Goal: Task Accomplishment & Management: Manage account settings

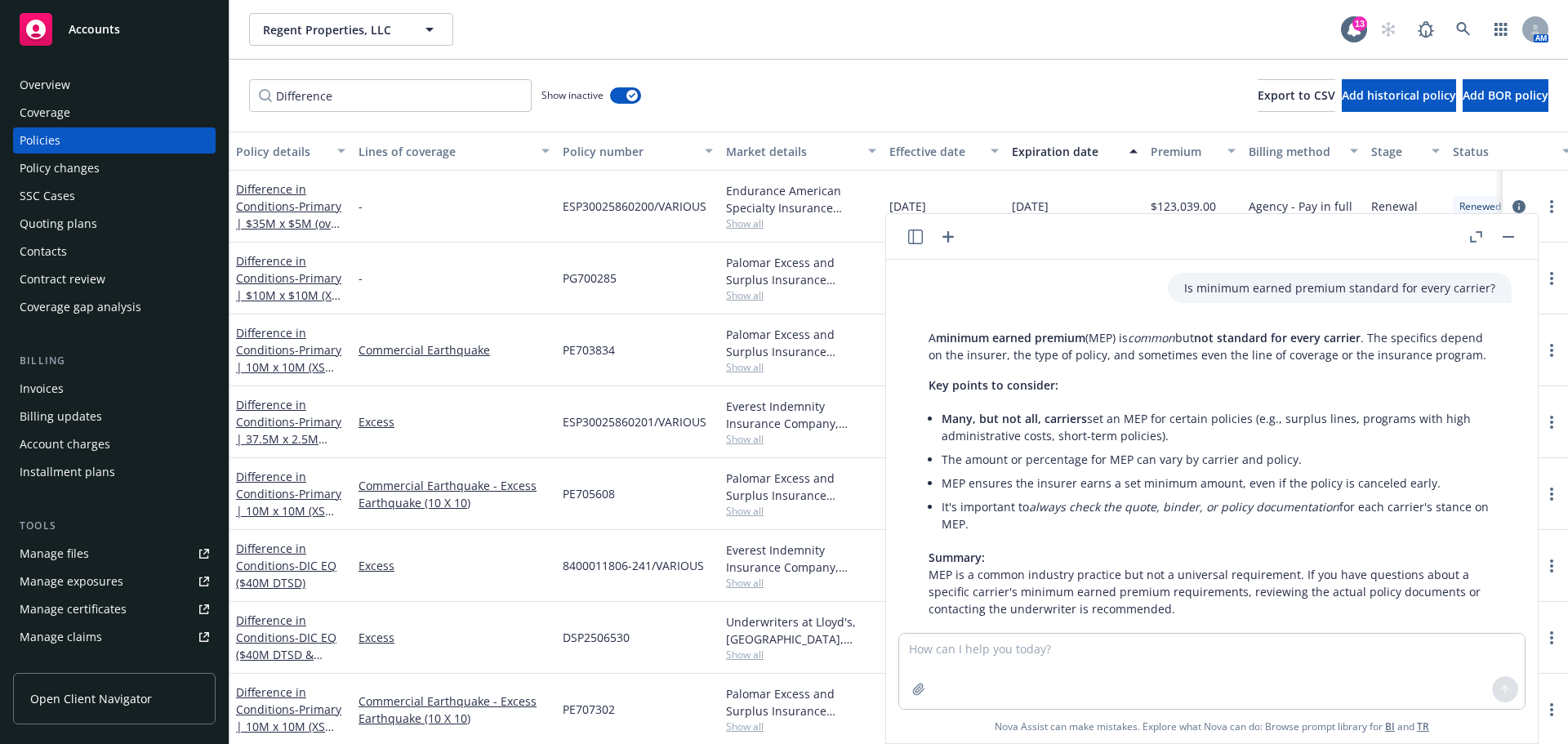
scroll to position [94, 0]
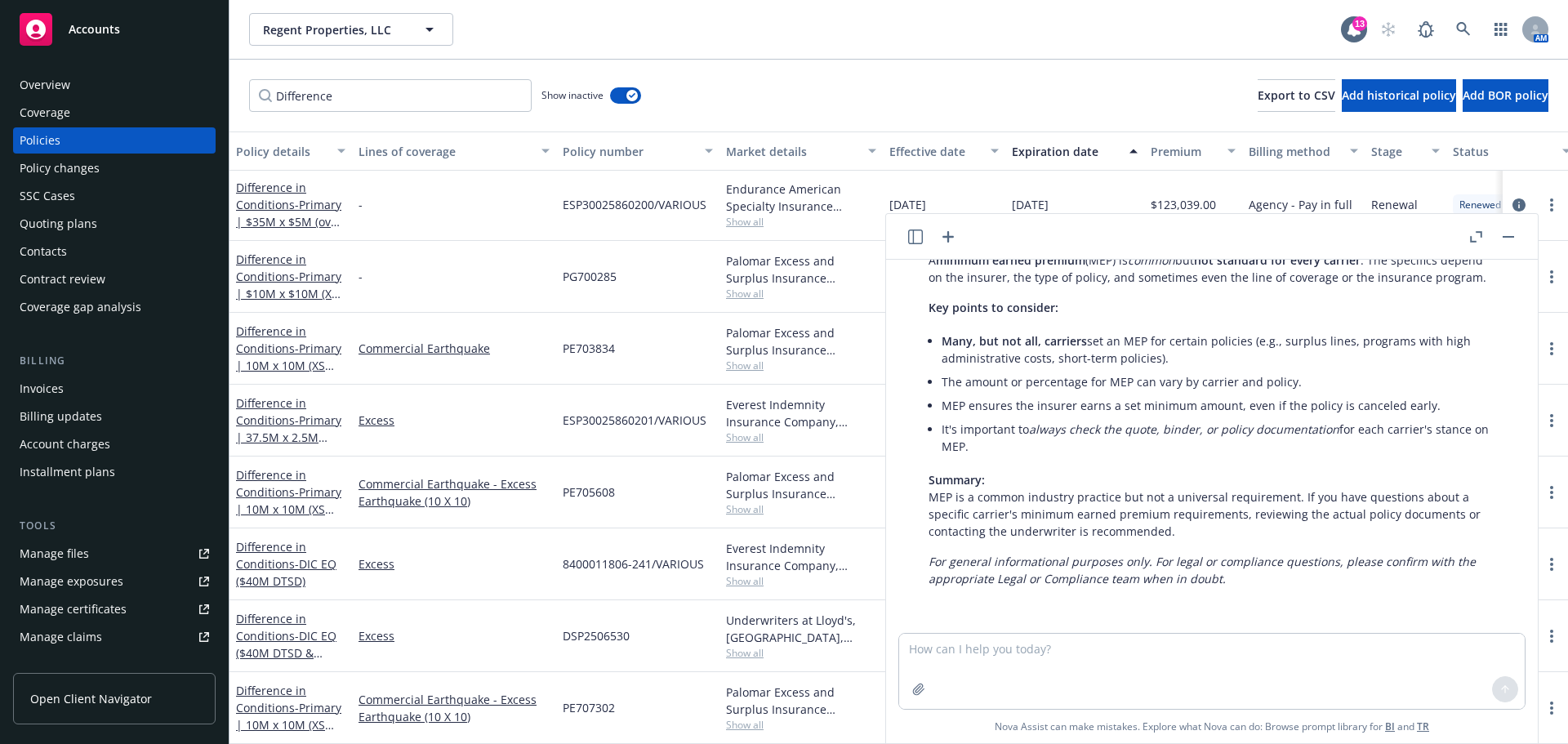
click at [1507, 231] on button "button" at bounding box center [1509, 237] width 20 height 20
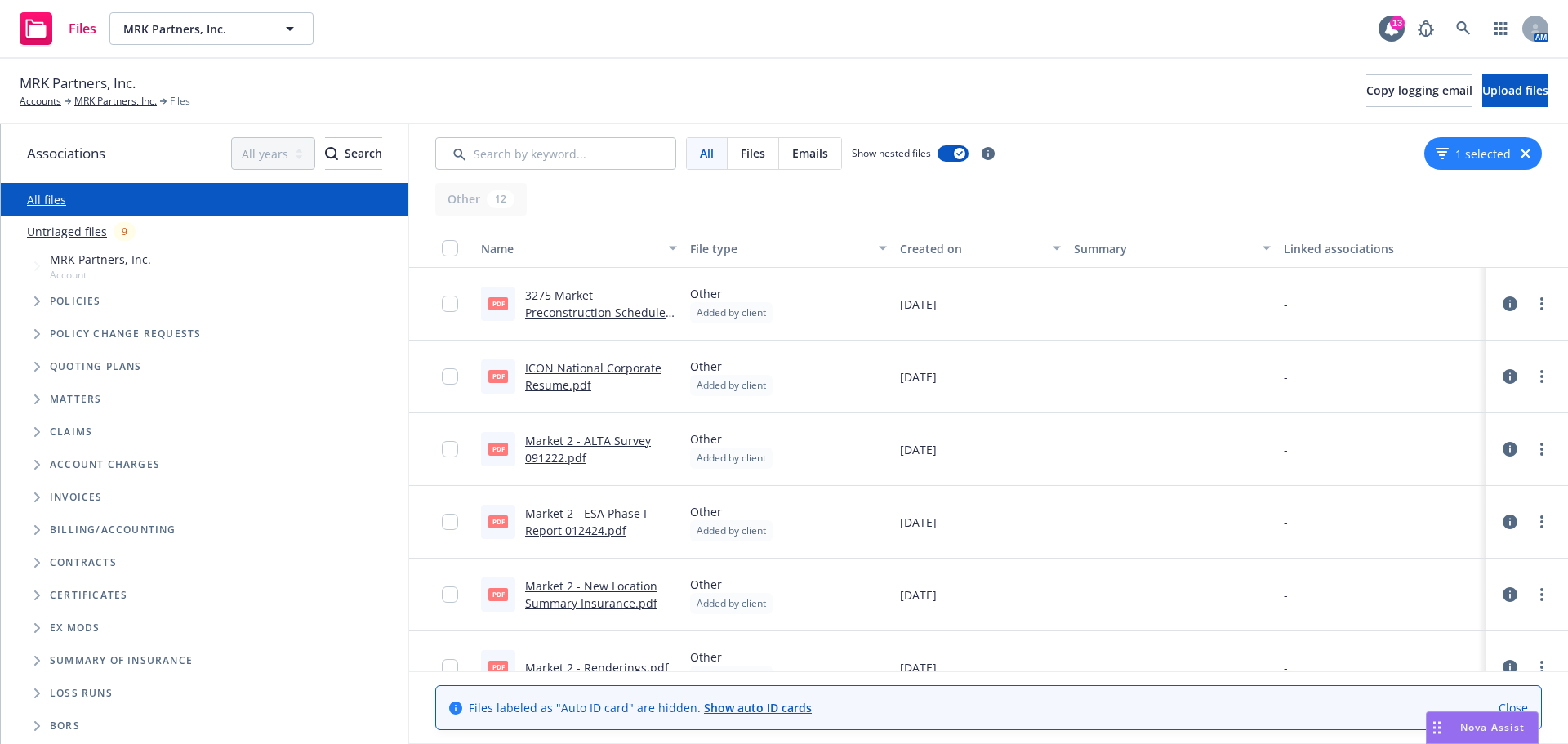
click at [384, 4] on div "Files MRK Partners, Inc. MRK Partners, Inc. 13 AM" at bounding box center [784, 29] width 1568 height 59
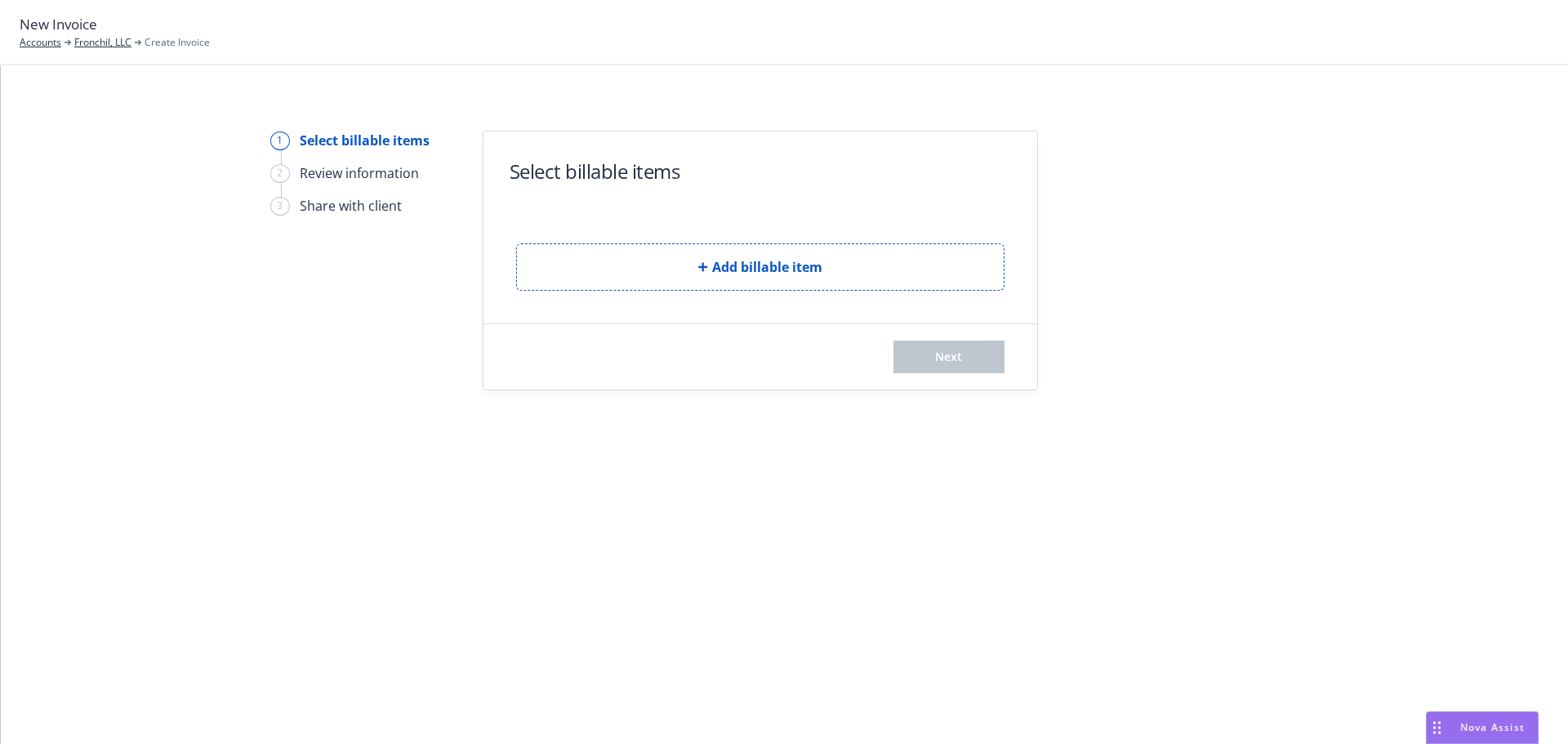
click at [701, 241] on div "Add billable item" at bounding box center [760, 254] width 489 height 74
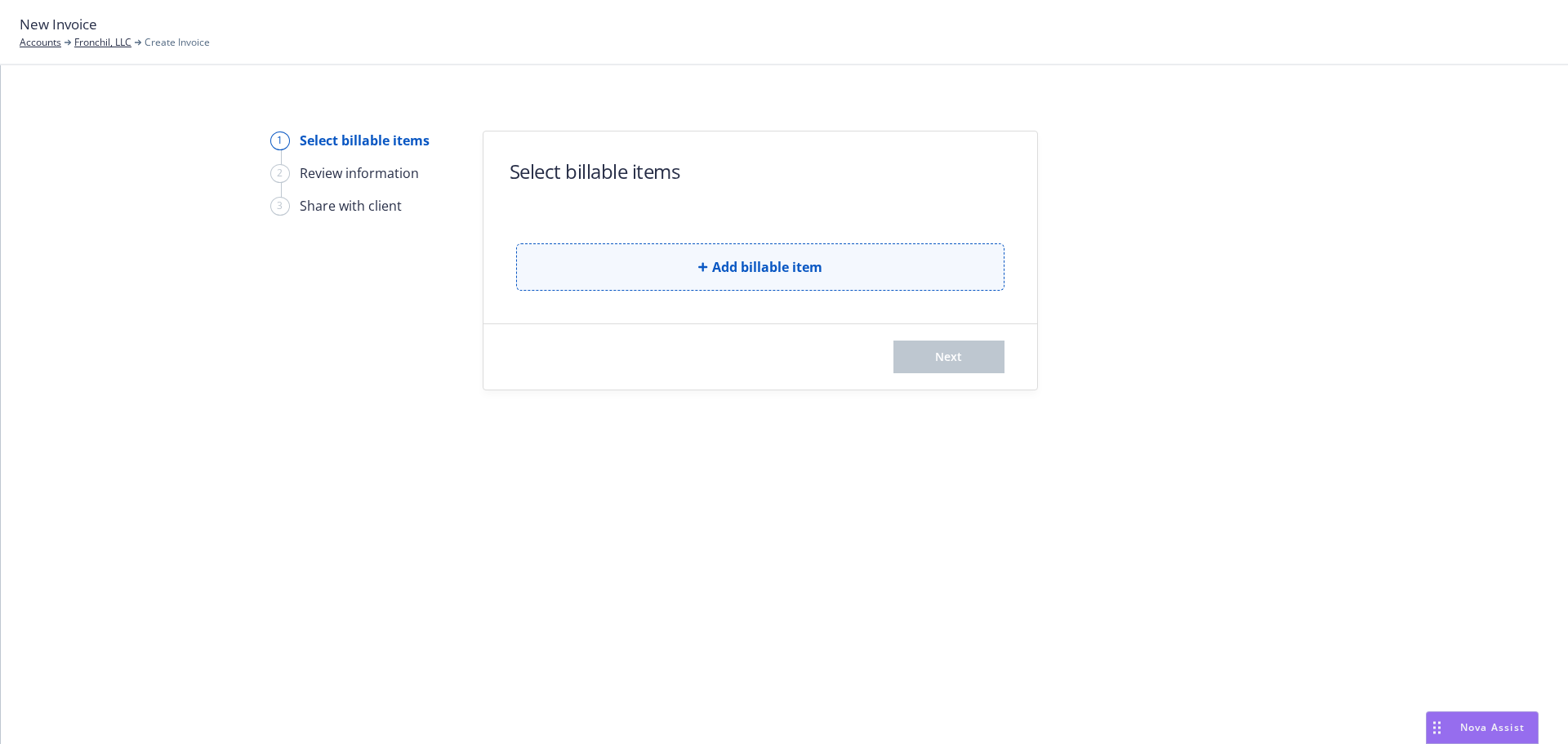
click at [697, 259] on button "Add billable item" at bounding box center [760, 268] width 489 height 48
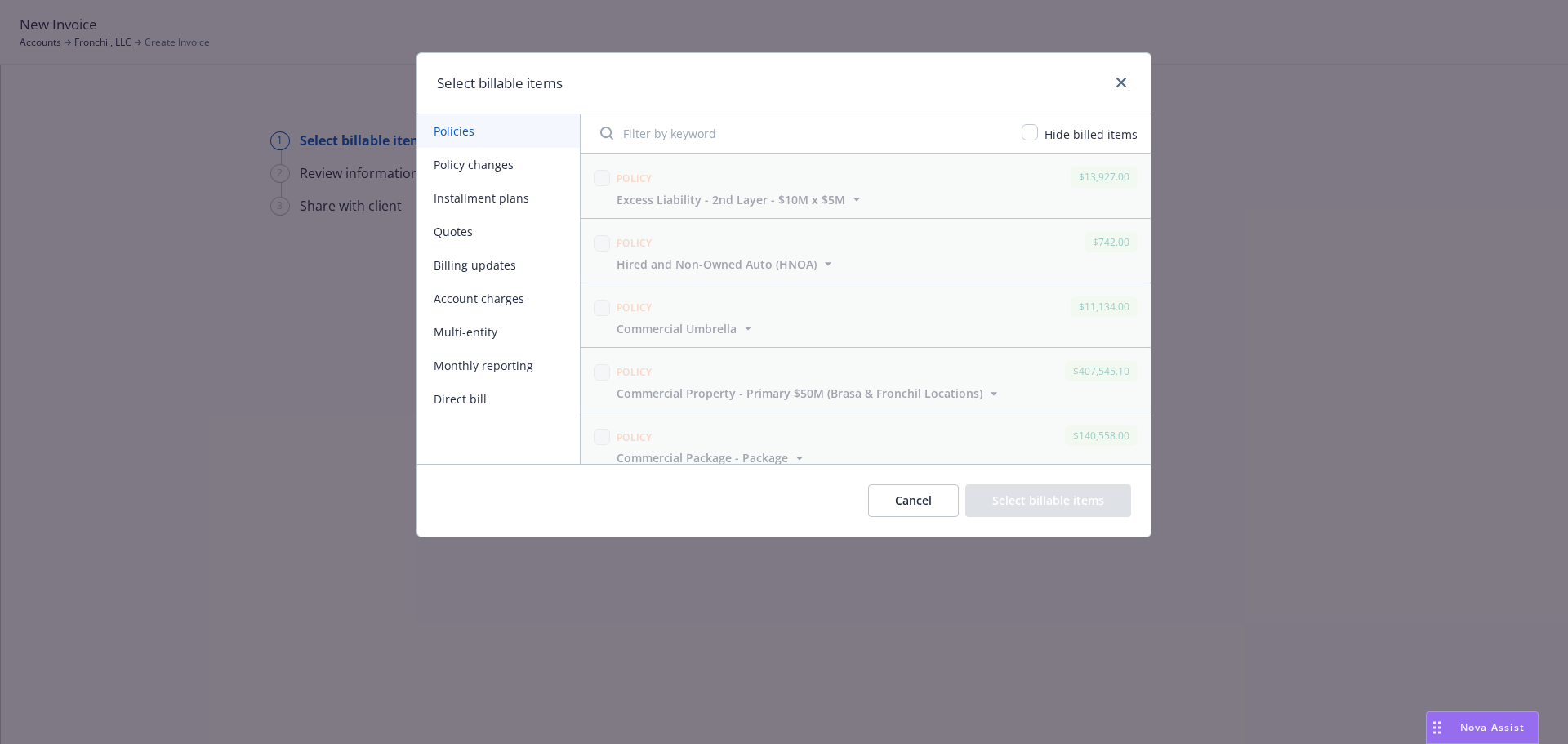
click at [511, 162] on button "Policy changes" at bounding box center [498, 165] width 162 height 34
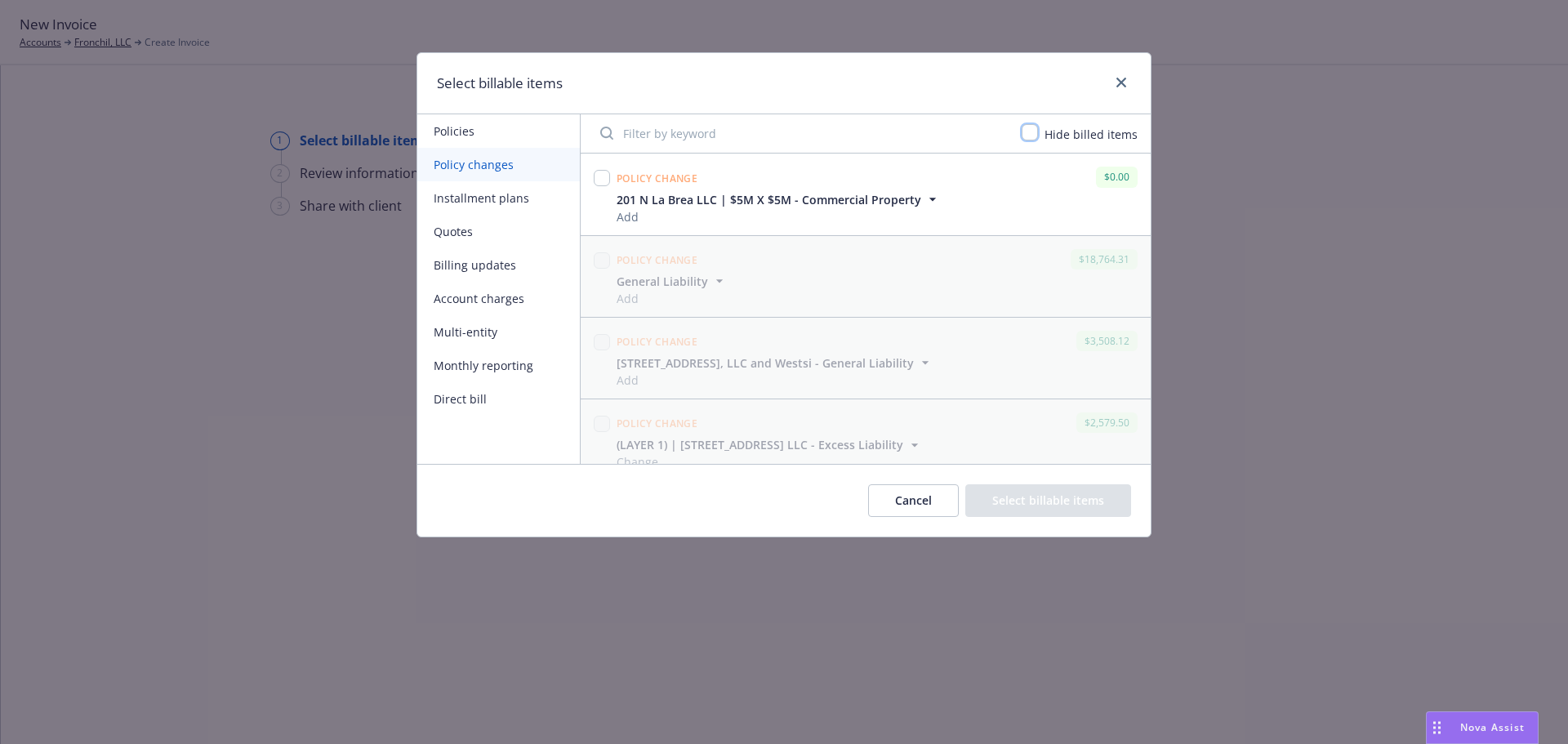
click at [1036, 138] on input "checkbox" at bounding box center [1030, 132] width 16 height 16
checkbox input "true"
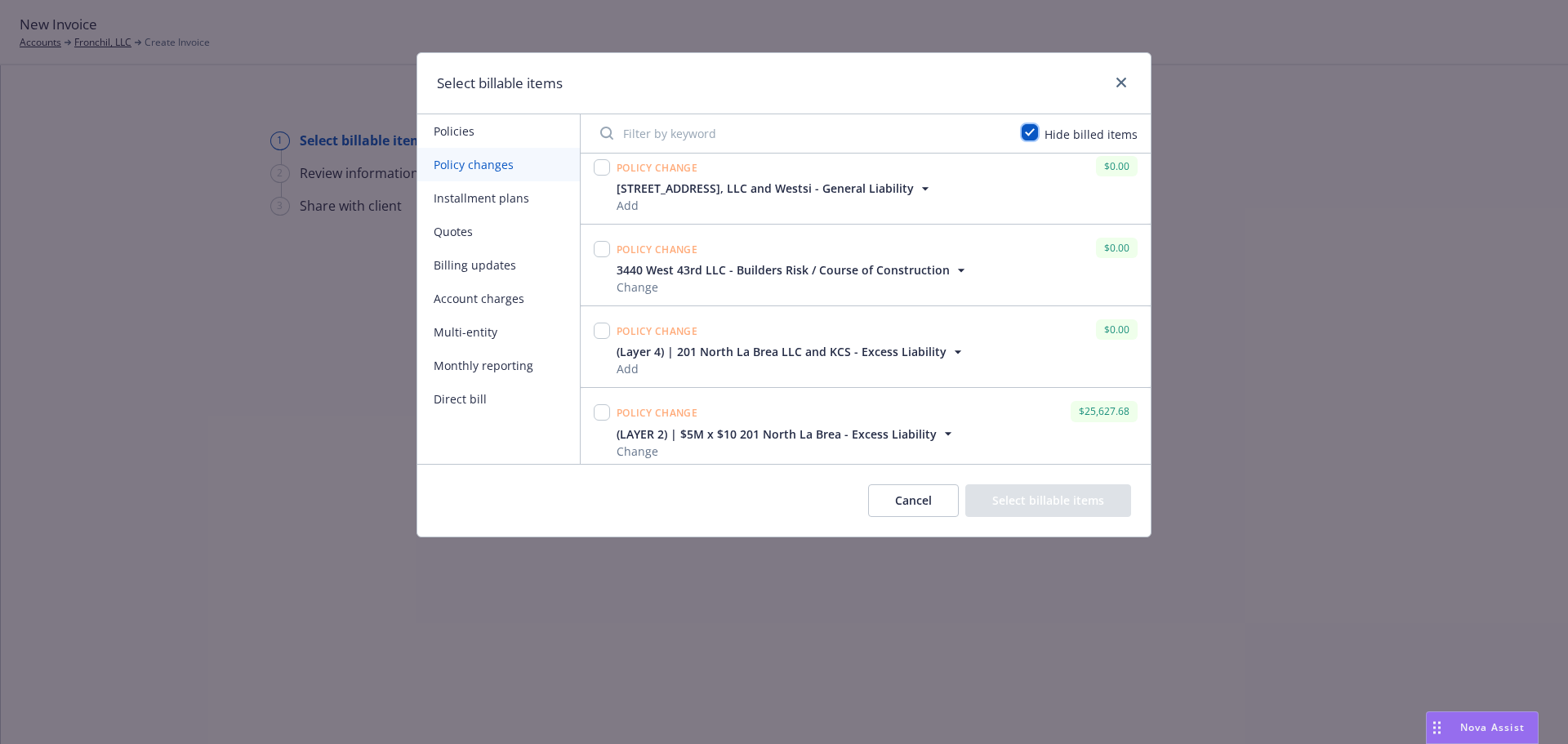
scroll to position [344, 0]
click at [590, 408] on div "Policy change $25,627.68 (LAYER 2) | $5M x $10 201 North La Brea - Excess Liabi…" at bounding box center [866, 422] width 570 height 81
click at [598, 408] on input "checkbox" at bounding box center [602, 407] width 16 height 16
checkbox input "true"
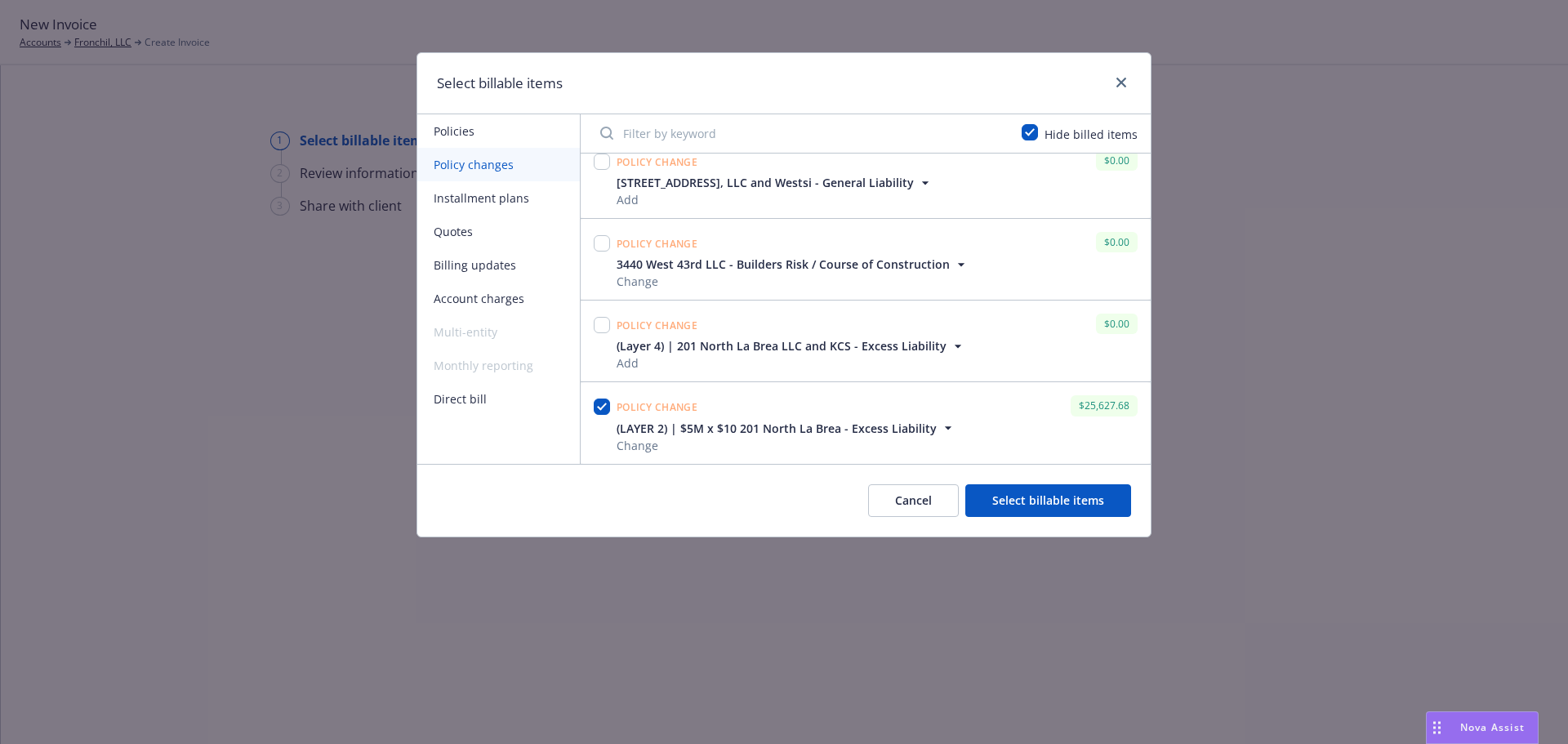
click at [1040, 485] on button "Select billable items" at bounding box center [1048, 500] width 166 height 33
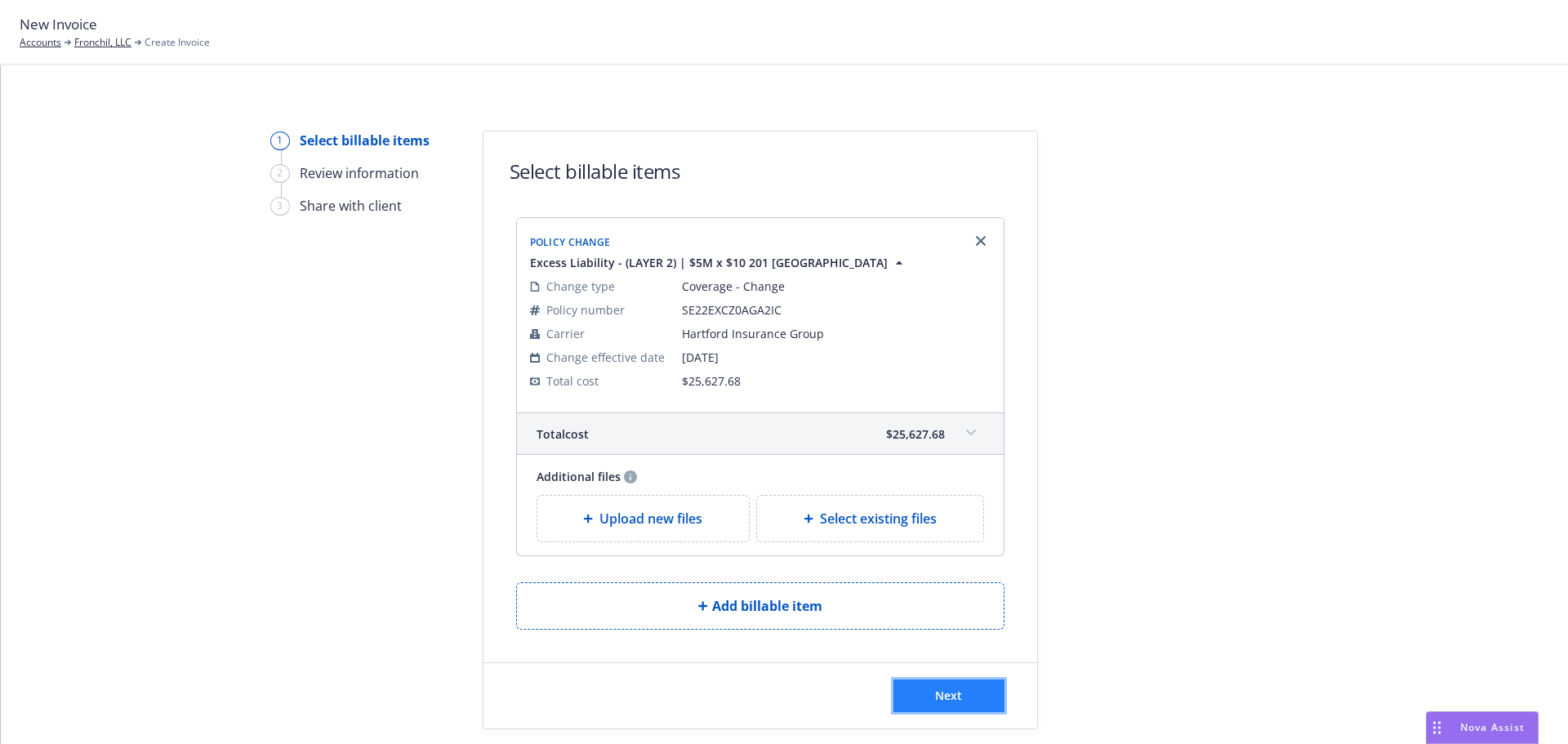
click at [926, 696] on button "Next" at bounding box center [949, 695] width 111 height 33
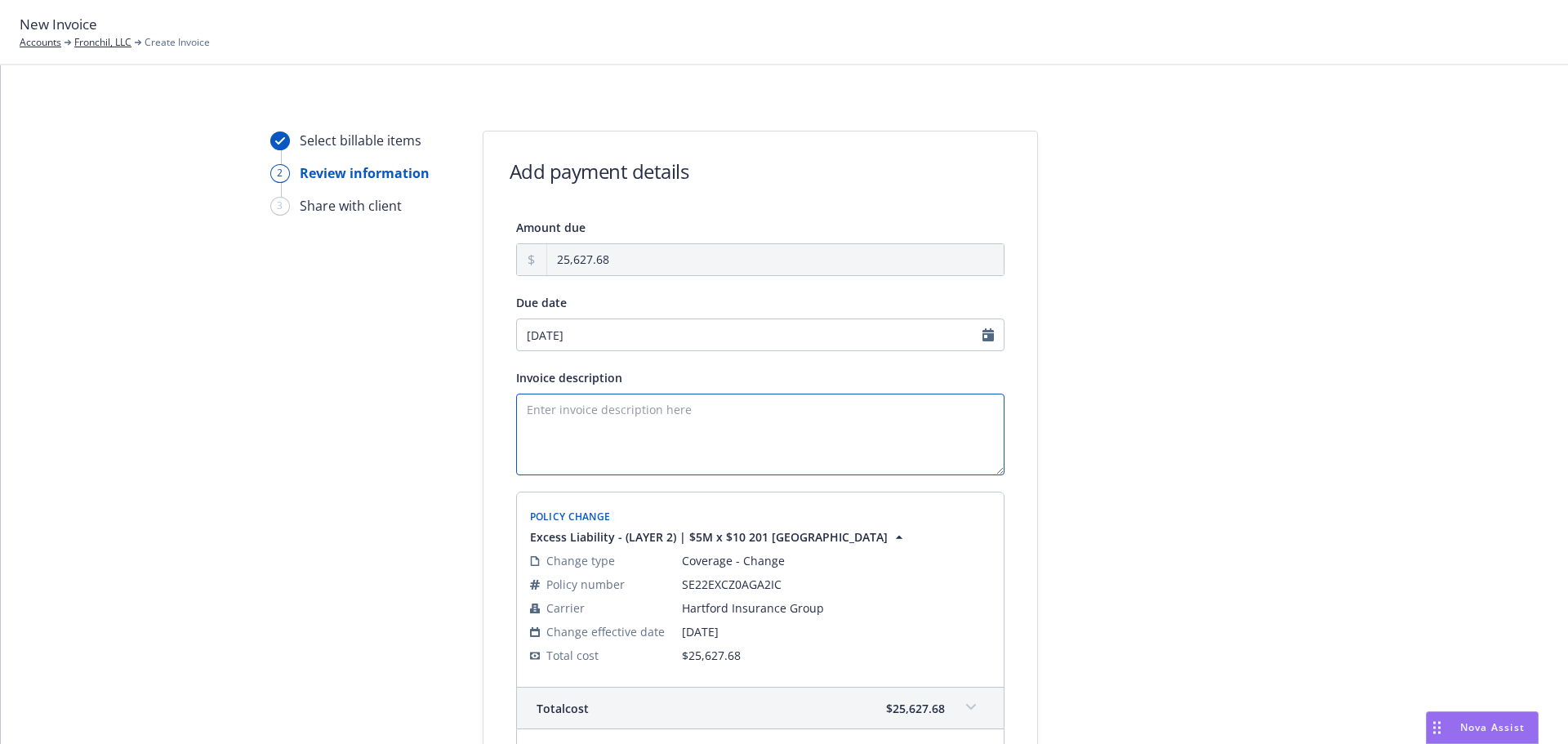
click at [637, 426] on textarea "Invoice description" at bounding box center [760, 435] width 489 height 82
paste textarea "22-24 XS Final Audit Premium Endt - 201 N La Brea LLC (Policy No. SE22EXCZ0AGA2…"
drag, startPoint x: 819, startPoint y: 411, endPoint x: 1078, endPoint y: 433, distance: 259.9
click at [1078, 433] on div "Select billable items 2 Review information 3 Share with client Add payment deta…" at bounding box center [785, 530] width 1528 height 800
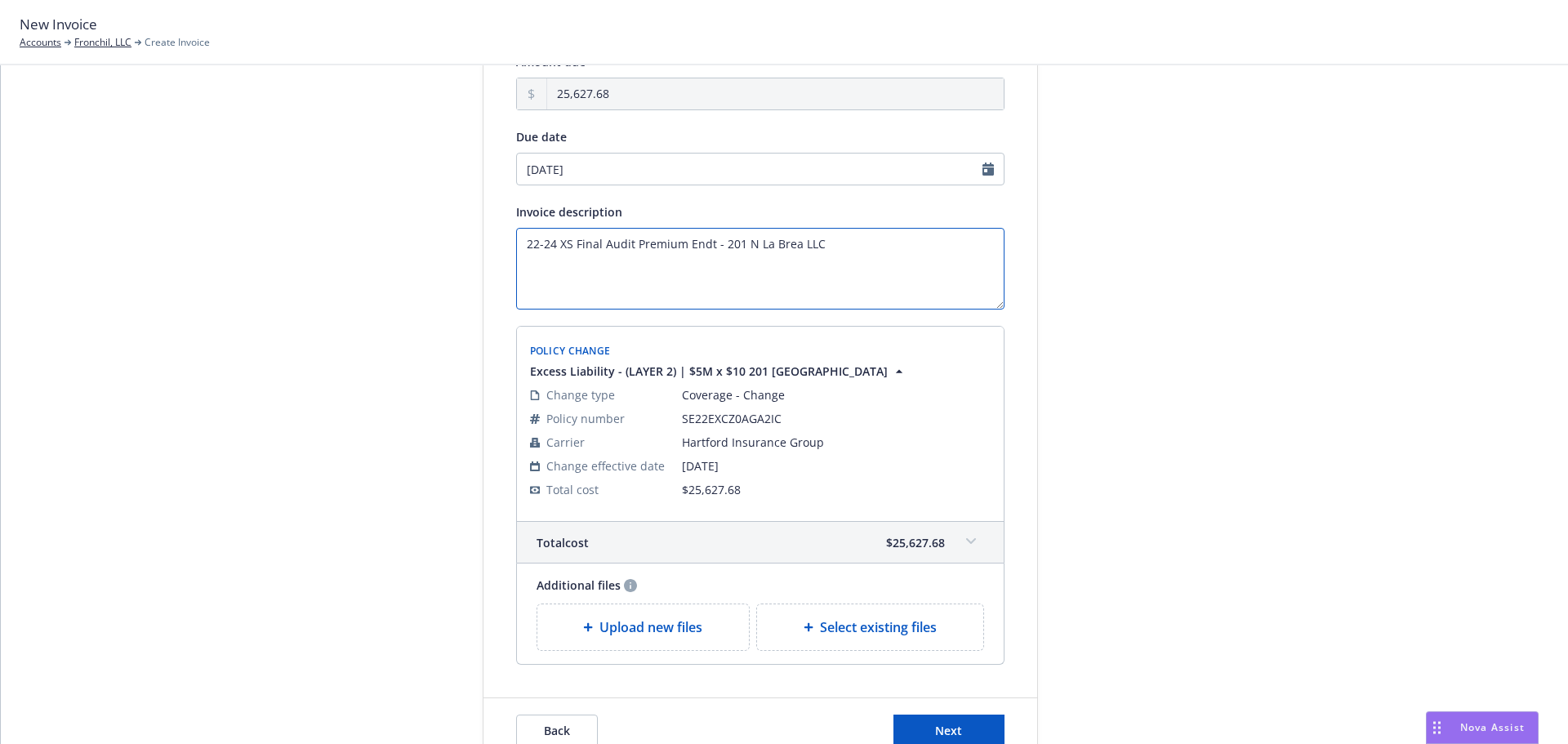
scroll to position [252, 0]
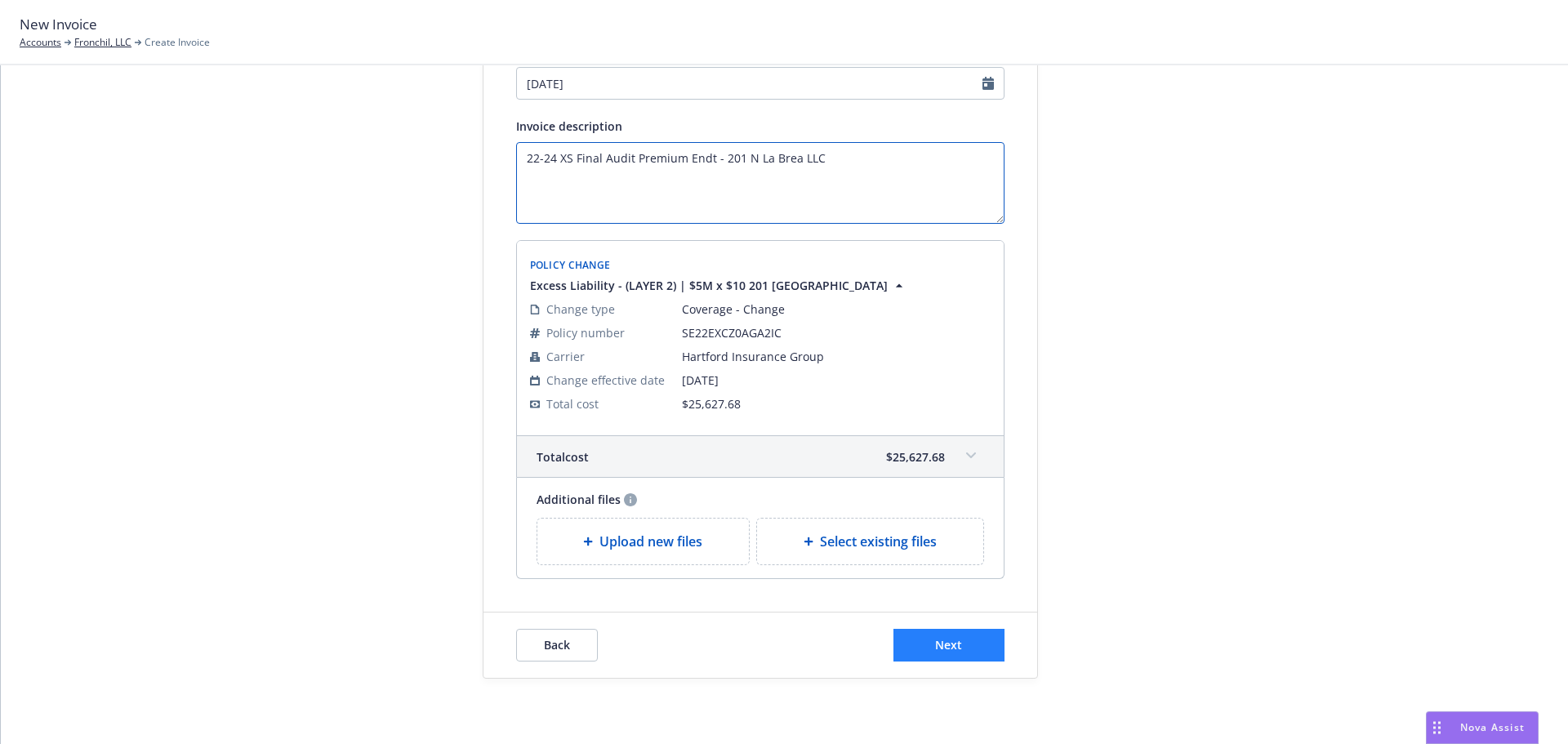
type textarea "22-24 XS Final Audit Premium Endt - 201 N La Brea LLC"
click at [956, 654] on button "Next" at bounding box center [949, 645] width 111 height 33
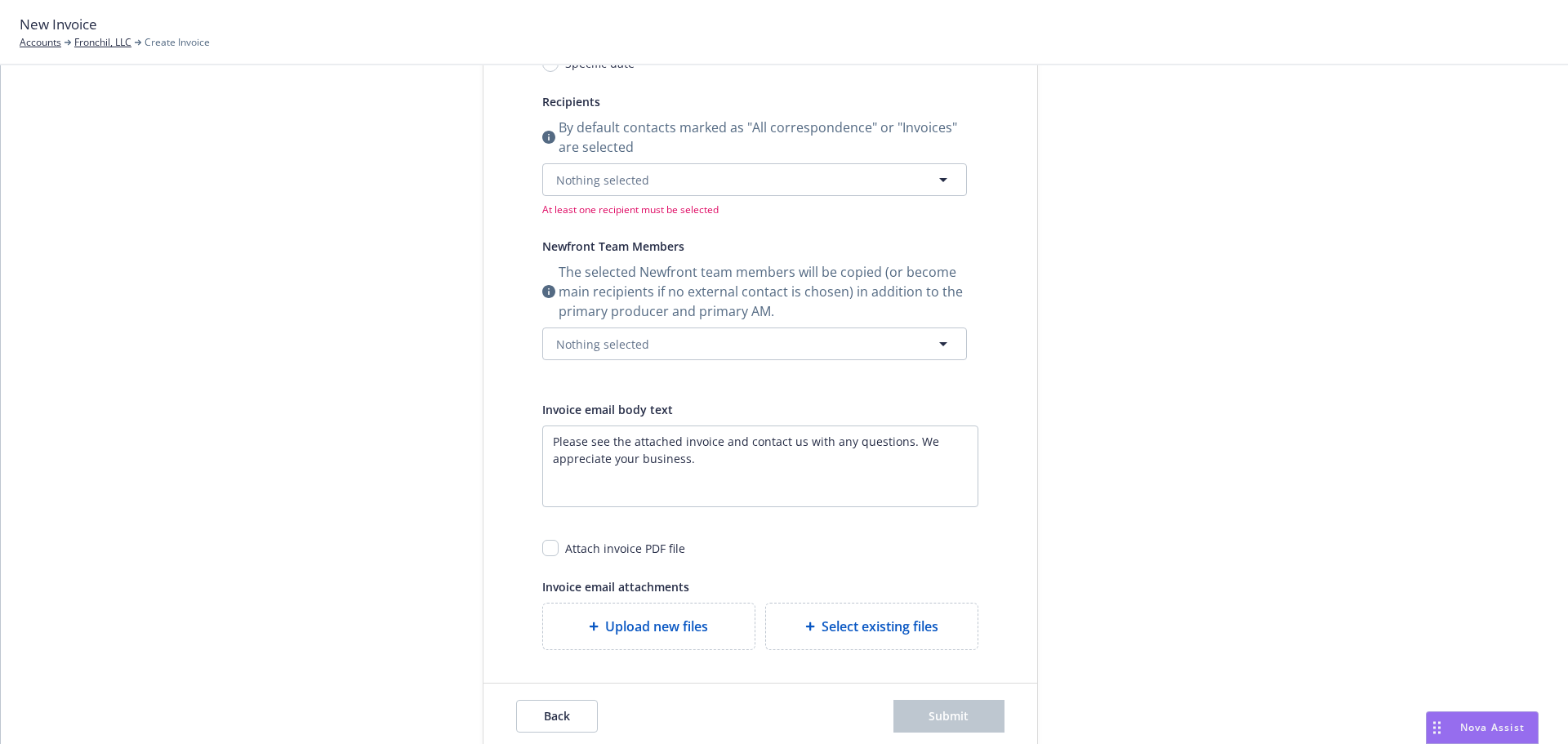
scroll to position [0, 0]
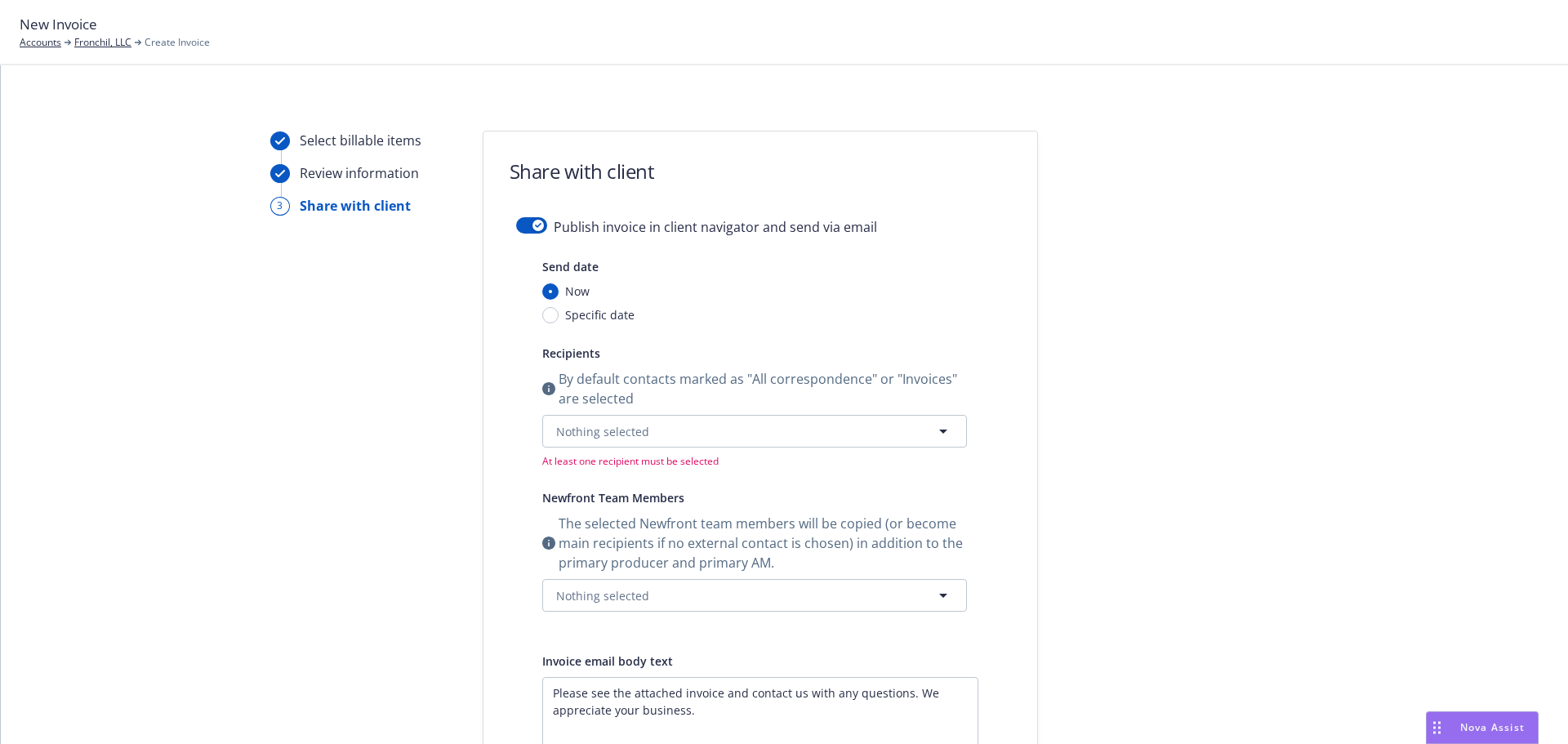
click at [520, 210] on form "Share with client Publish invoice in client navigator and send via email Send d…" at bounding box center [760, 566] width 554 height 869
click at [523, 217] on form "Share with client Publish invoice in client navigator and send via email Send d…" at bounding box center [760, 566] width 554 height 869
click at [510, 216] on form "Share with client Publish invoice in client navigator and send via email Send d…" at bounding box center [760, 566] width 554 height 869
click at [517, 221] on button "button" at bounding box center [531, 225] width 31 height 16
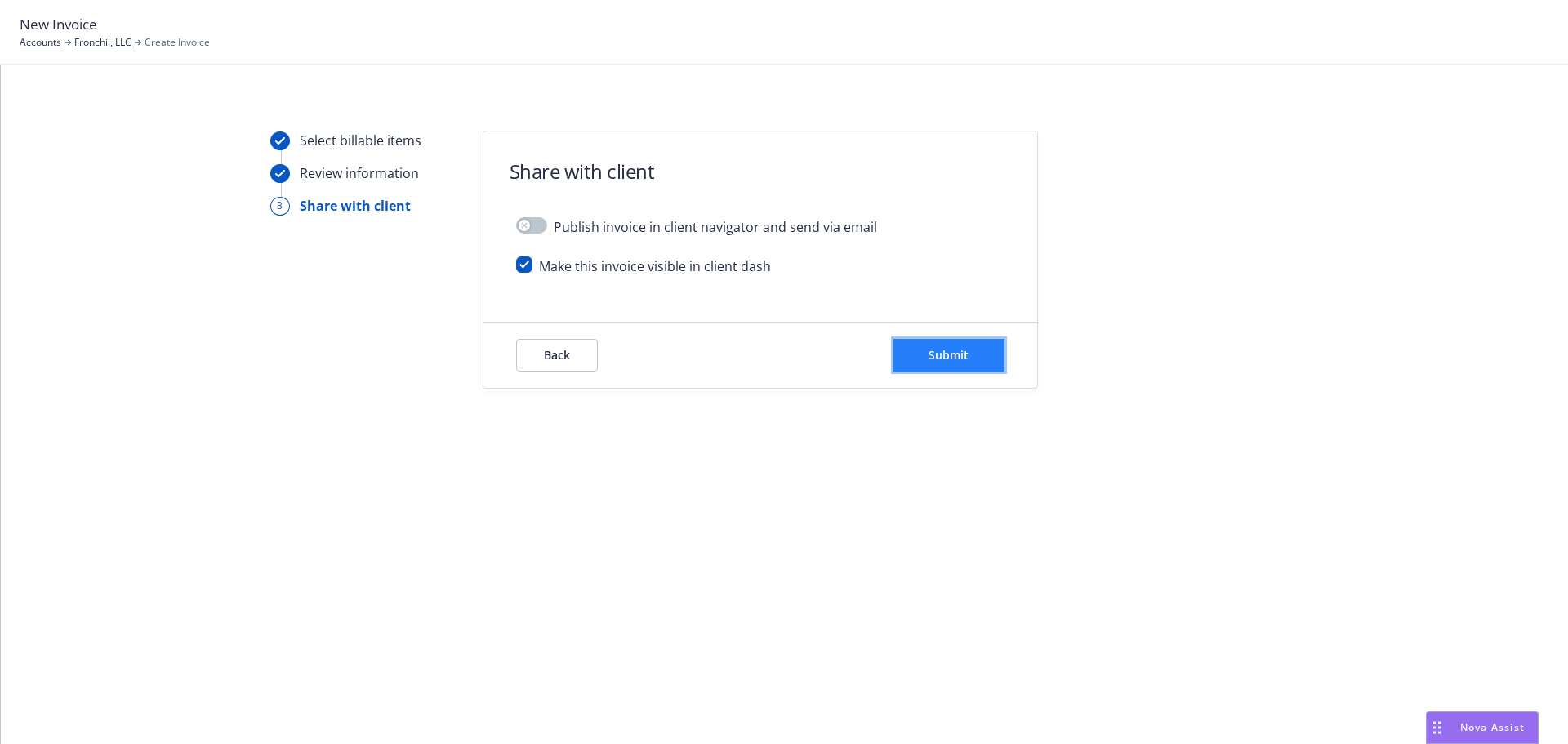
click at [910, 350] on button "Submit" at bounding box center [949, 355] width 111 height 33
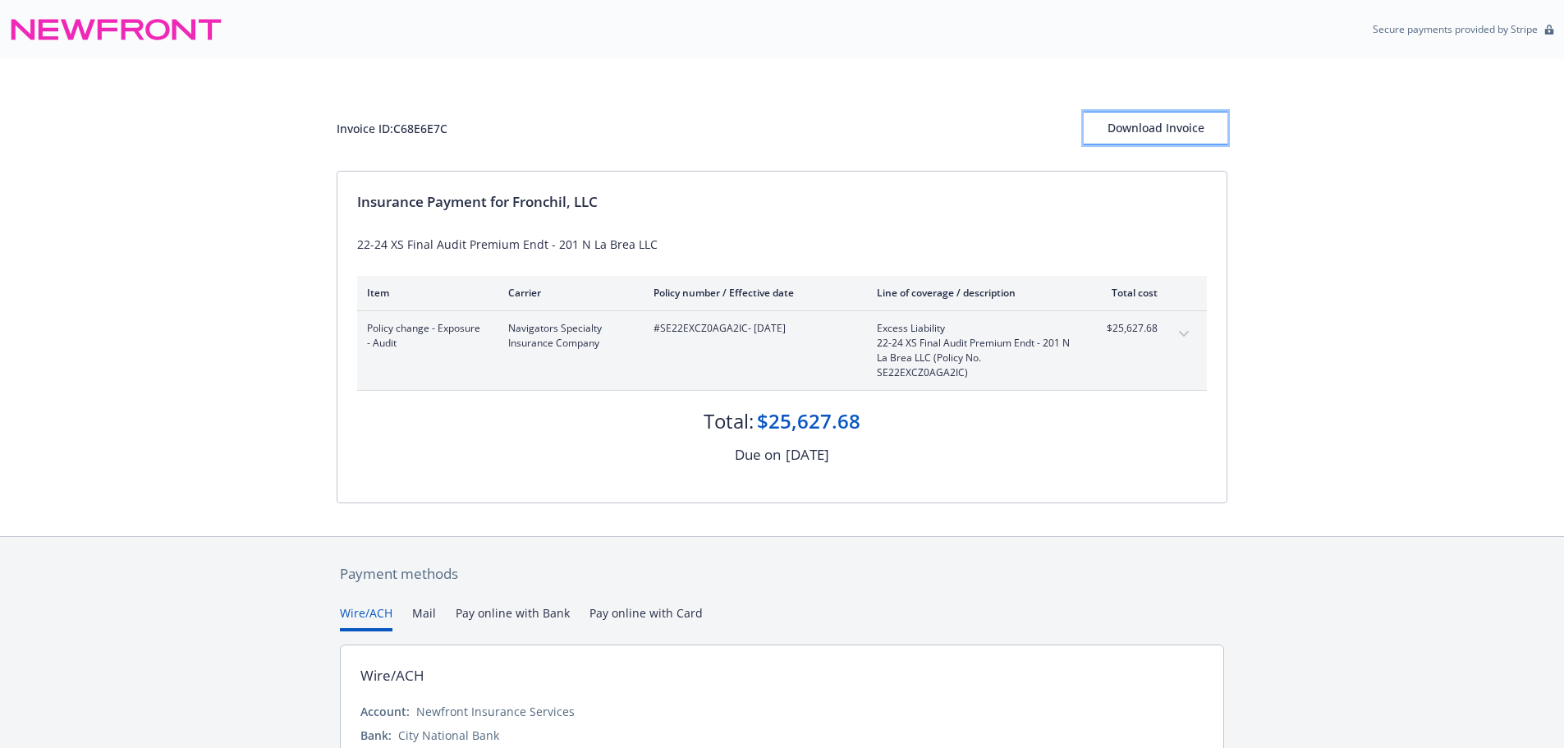
click at [1187, 131] on div "Download Invoice" at bounding box center [1156, 127] width 144 height 31
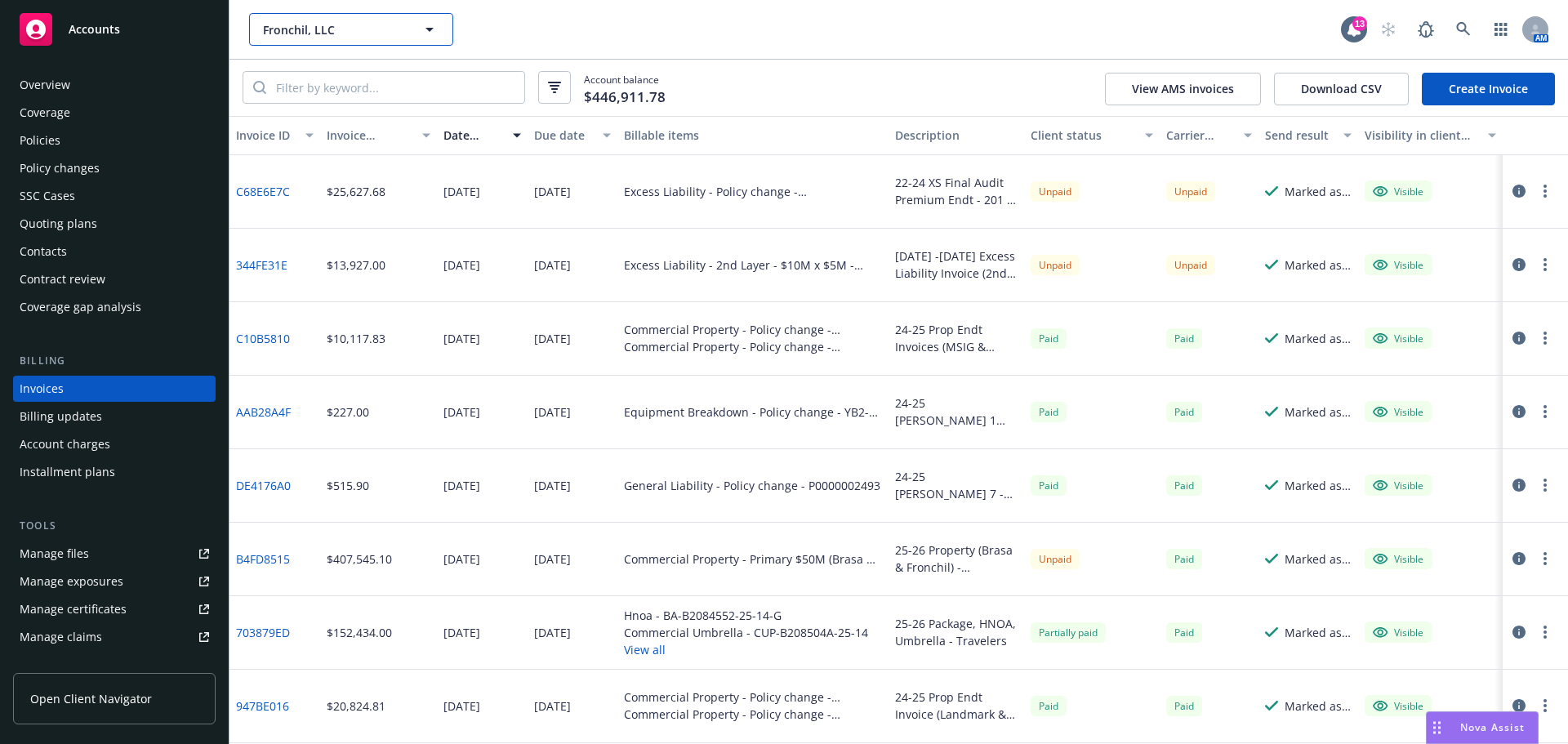
click at [336, 27] on span "Fronchil, LLC" at bounding box center [333, 29] width 141 height 17
type input "ec pal"
click at [1458, 30] on icon at bounding box center [1464, 29] width 15 height 15
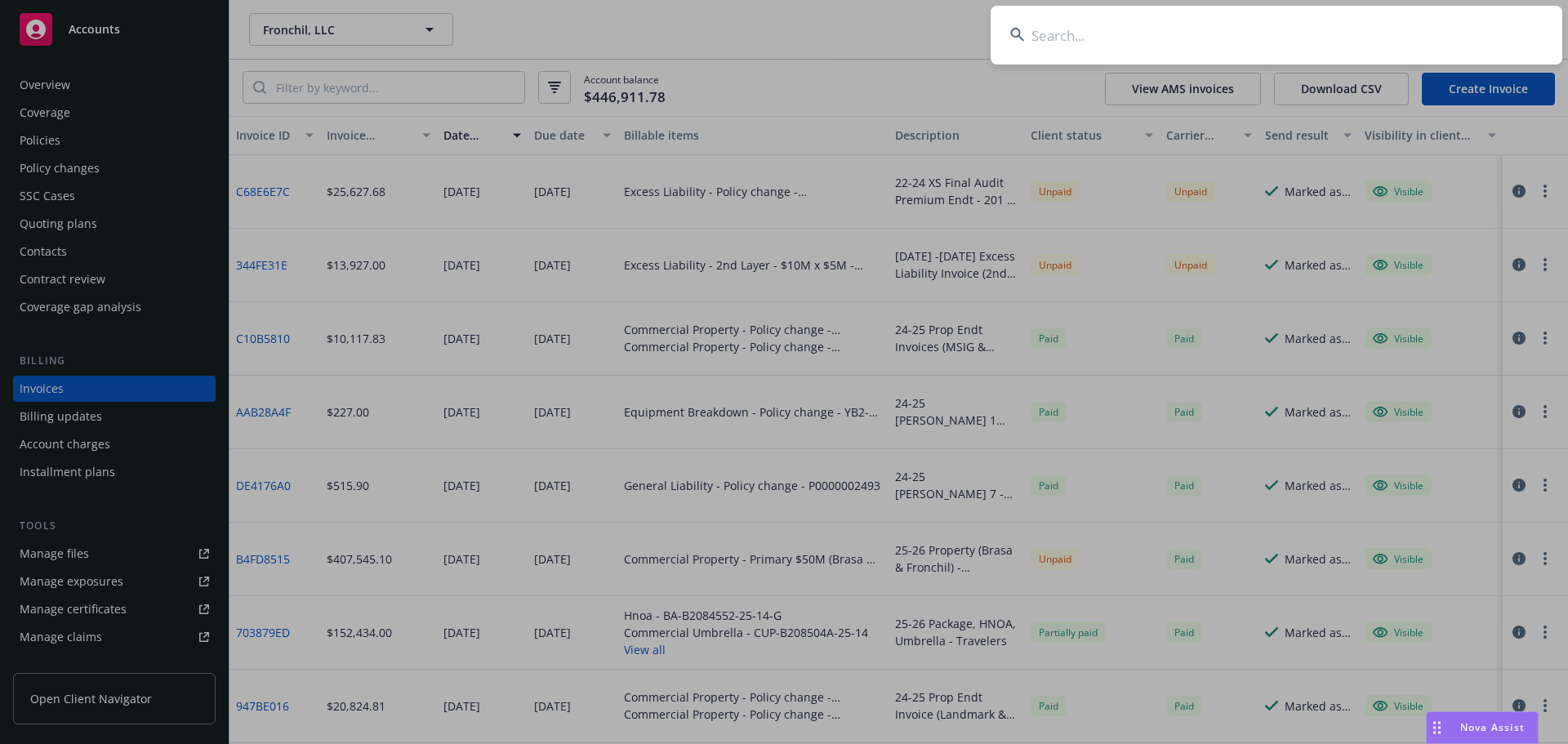
click at [1118, 44] on input at bounding box center [1276, 35] width 572 height 59
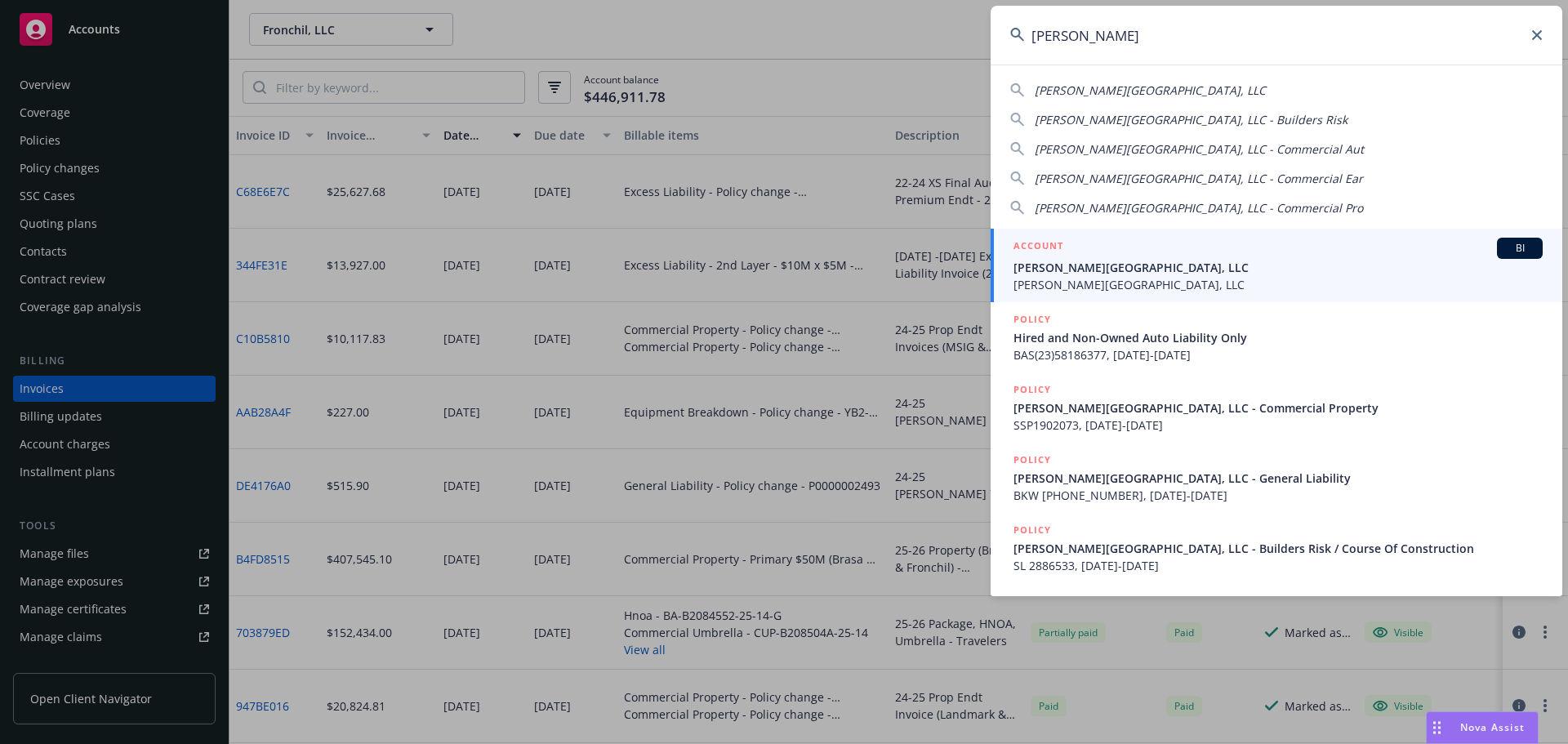
type input "ec palomar"
click at [1117, 278] on span "EC Palomar Retail Center, LLC" at bounding box center [1278, 283] width 529 height 17
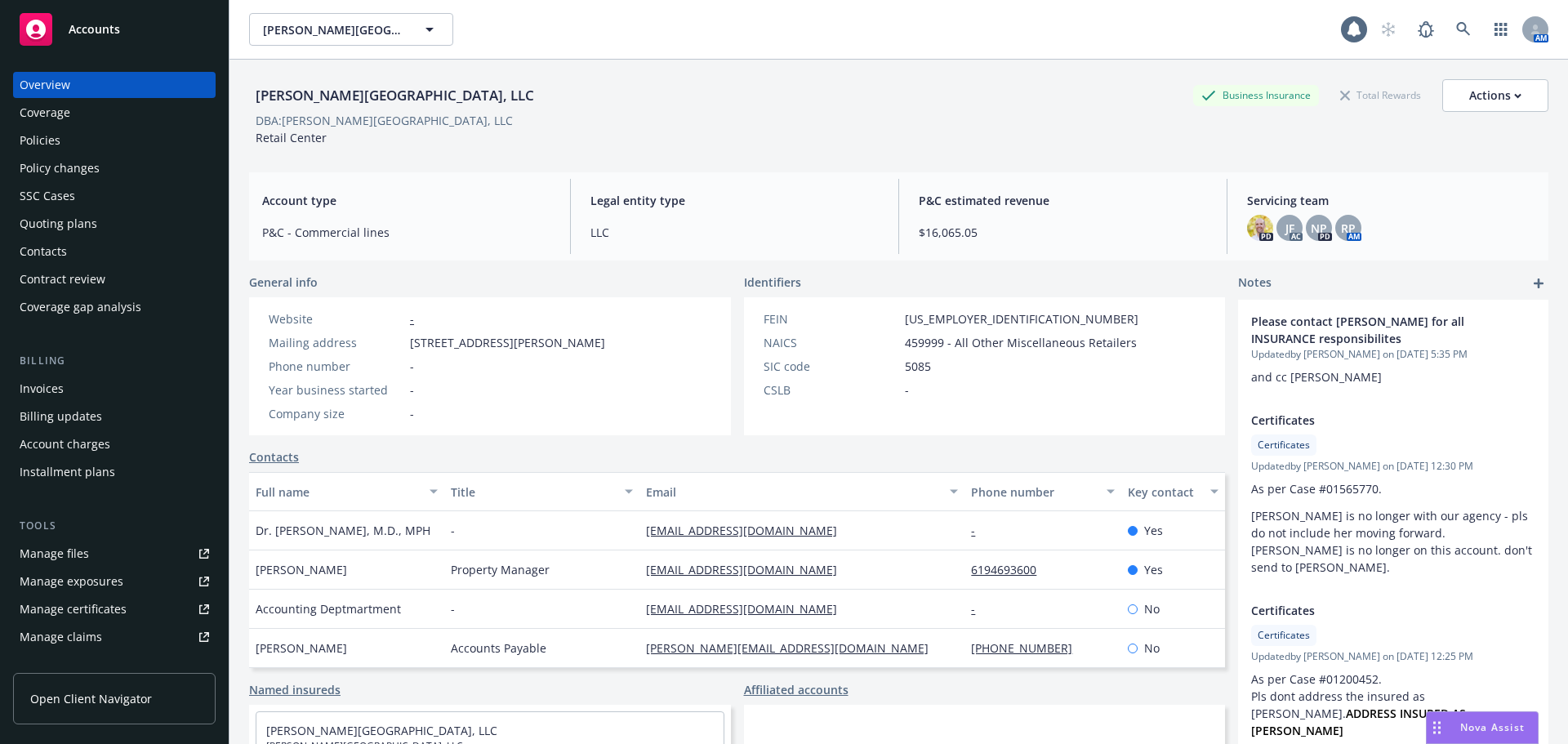
click at [57, 139] on div "Policies" at bounding box center [40, 140] width 41 height 26
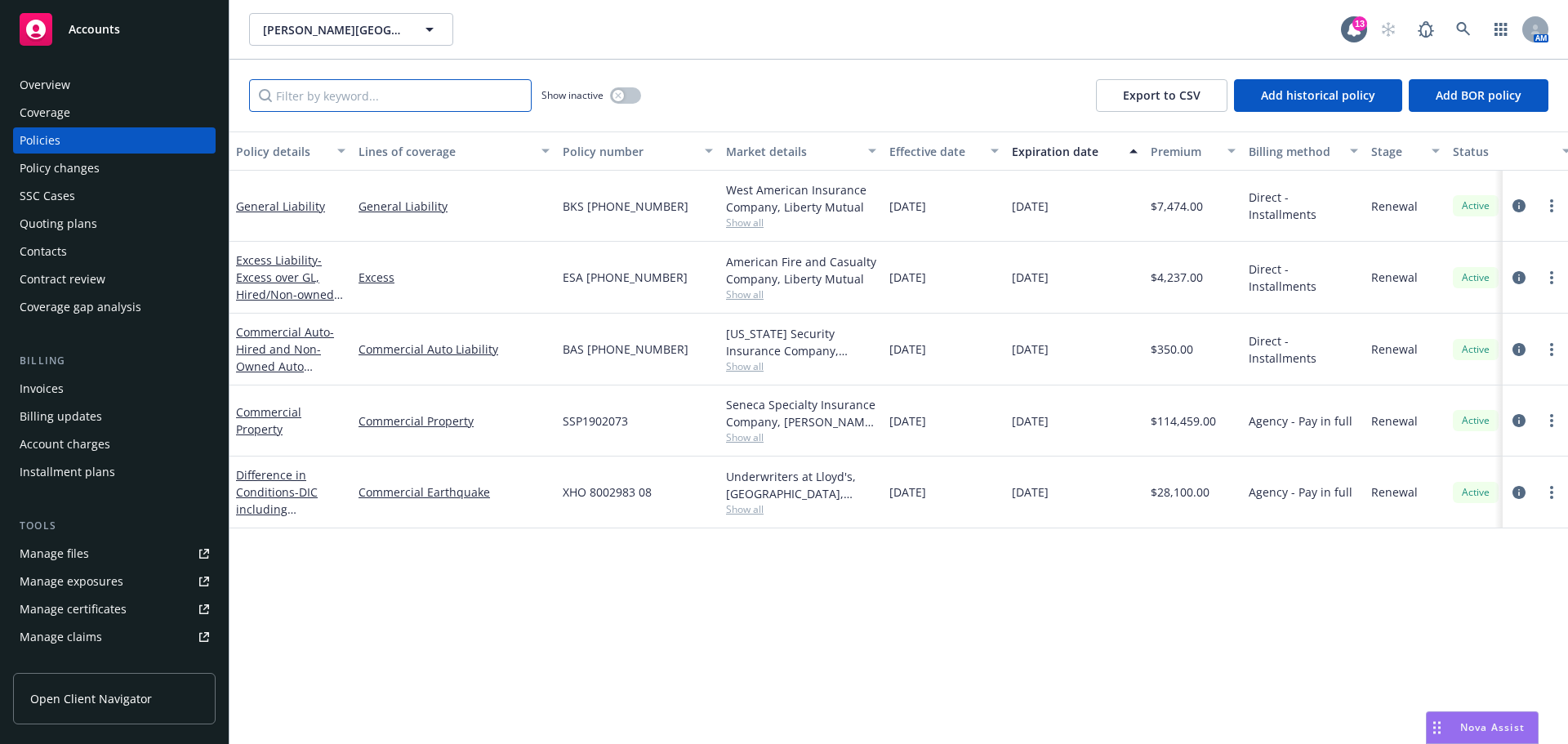
click at [383, 86] on input "Filter by keyword..." at bounding box center [390, 95] width 283 height 33
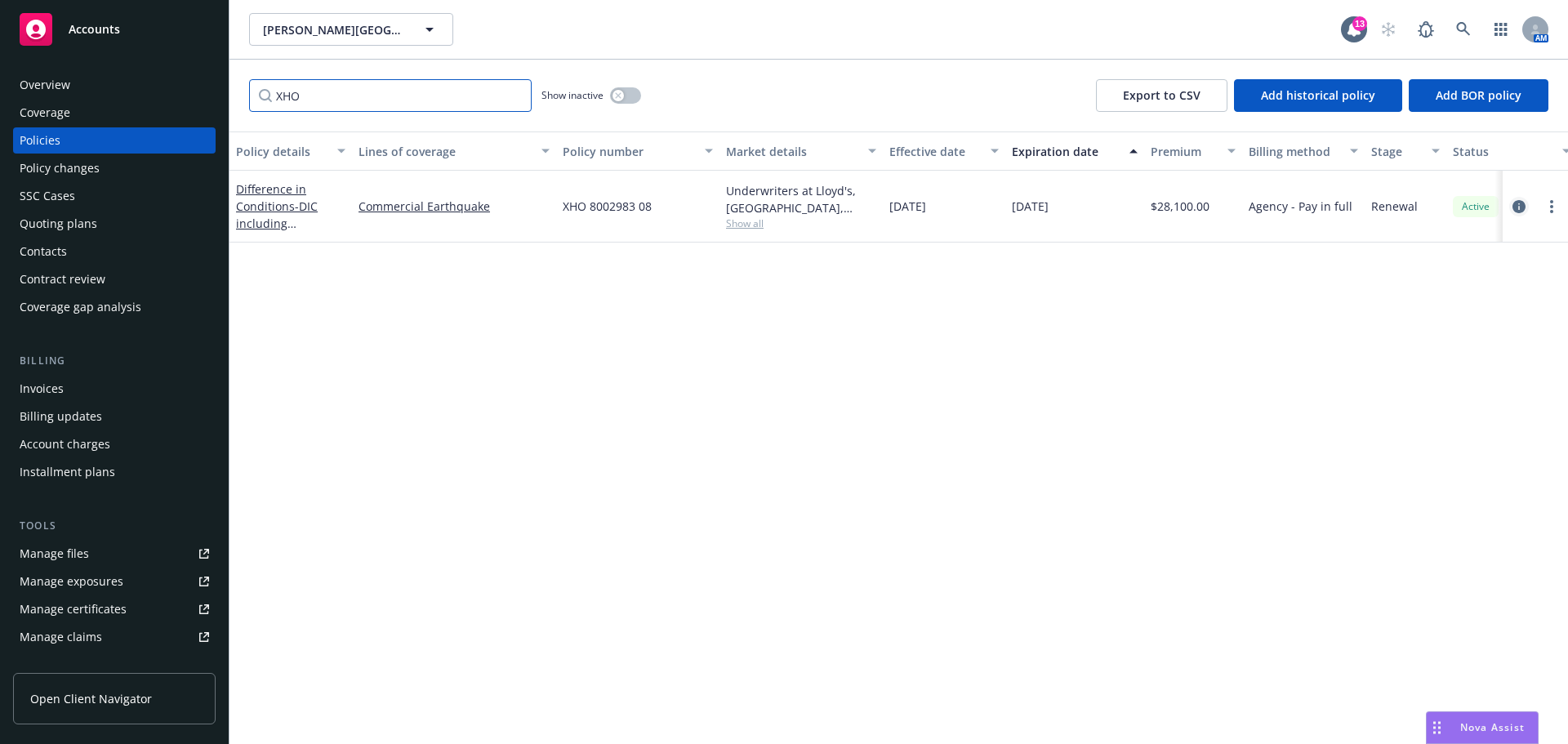
type input "XHO"
click at [1515, 203] on icon "circleInformation" at bounding box center [1518, 206] width 13 height 13
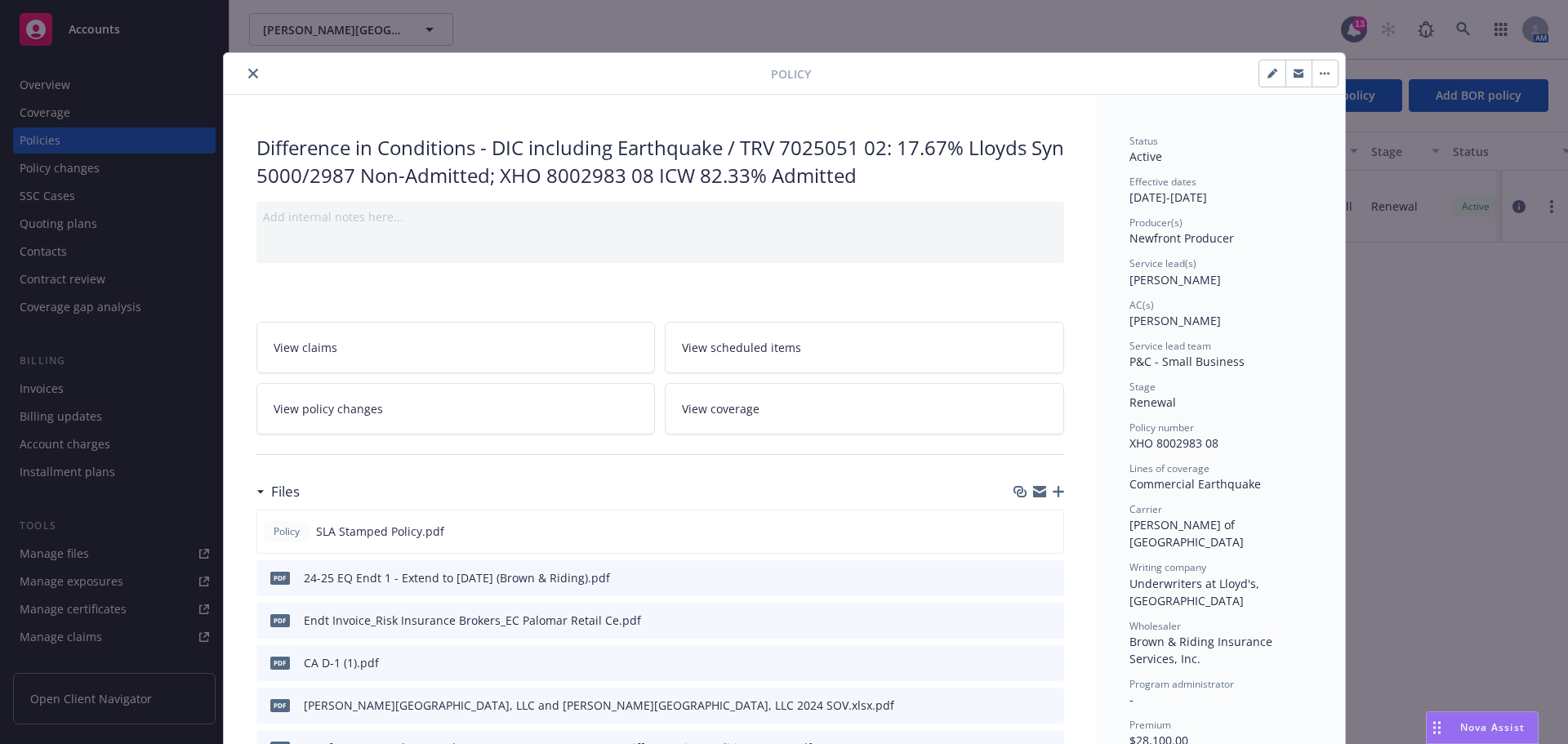
scroll to position [82, 0]
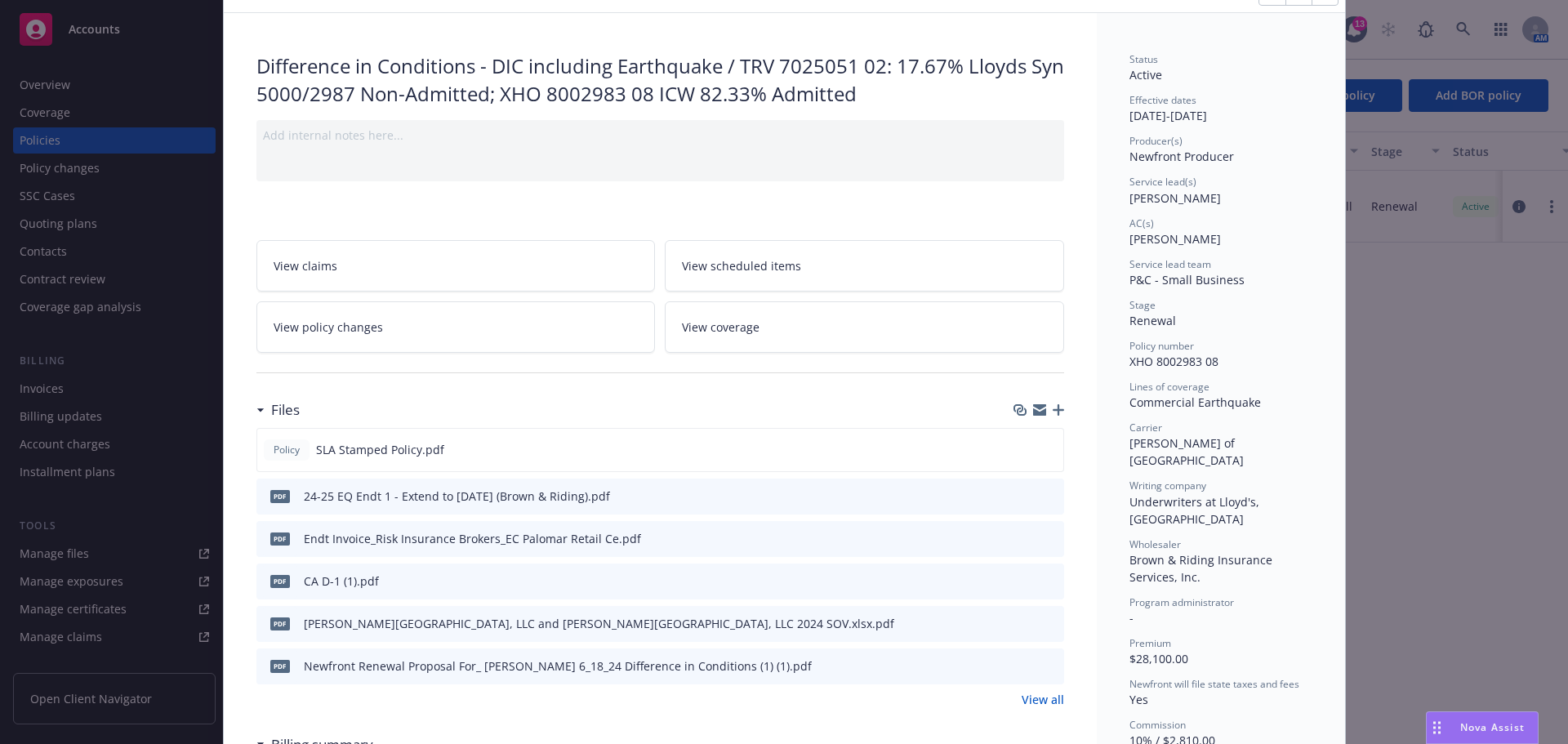
click at [1055, 408] on icon "button" at bounding box center [1058, 409] width 11 height 11
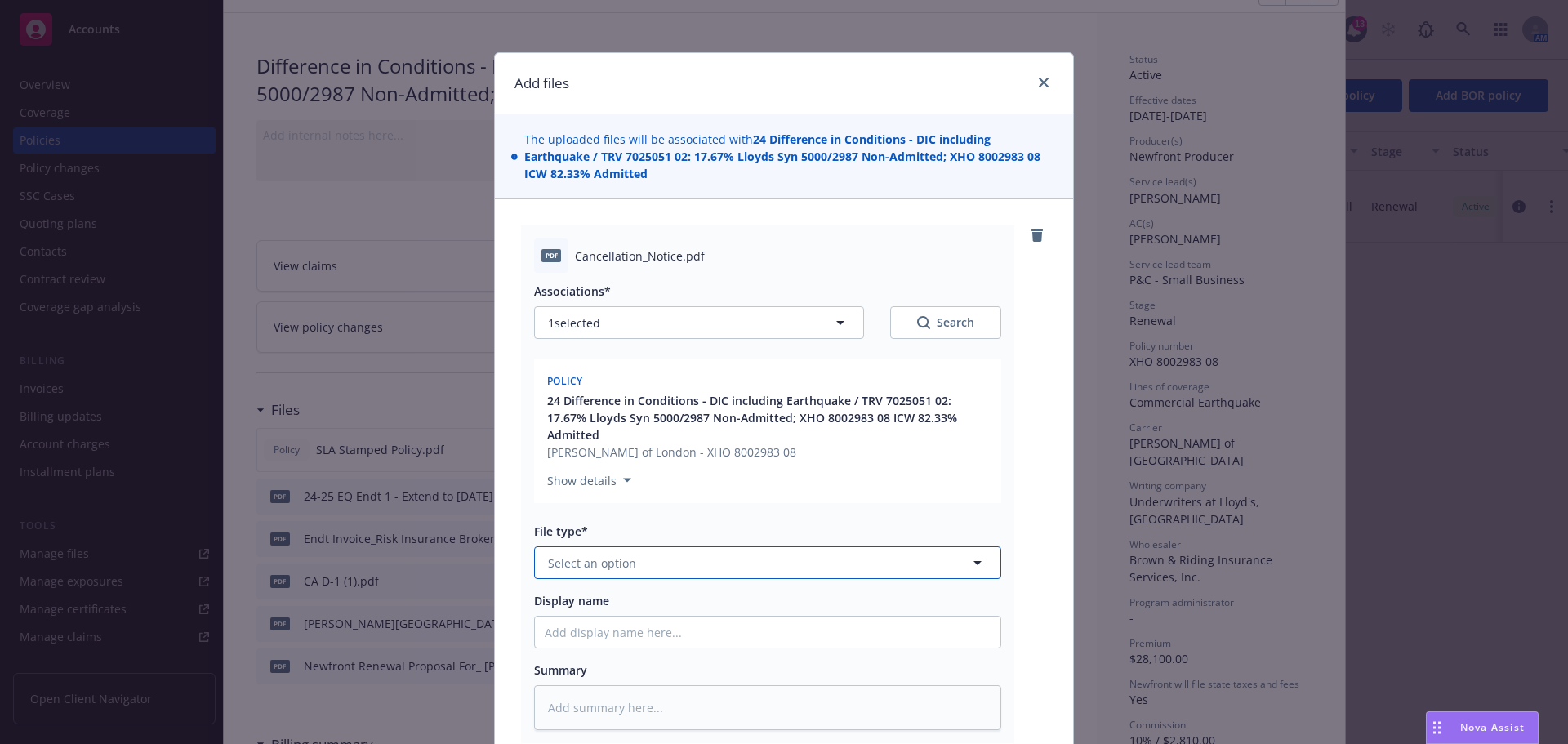
click at [604, 560] on button "Select an option" at bounding box center [768, 562] width 468 height 33
type input "cancell"
click at [606, 643] on span "Notice of Cancellation" at bounding box center [613, 651] width 124 height 17
click at [592, 617] on input "Display name" at bounding box center [768, 632] width 466 height 31
type textarea "x"
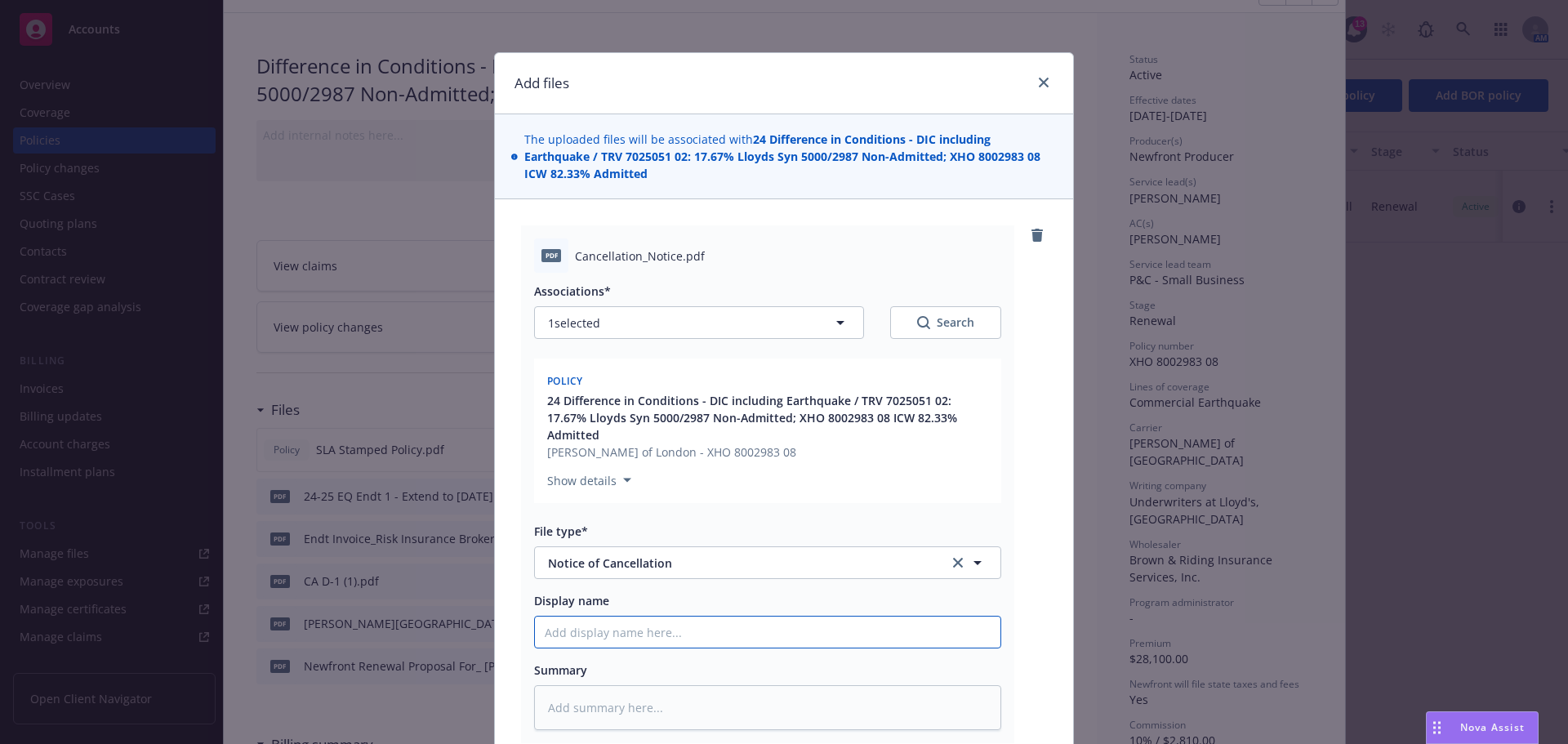
type input "N"
type textarea "x"
type input "NO"
type textarea "x"
type input "NOC"
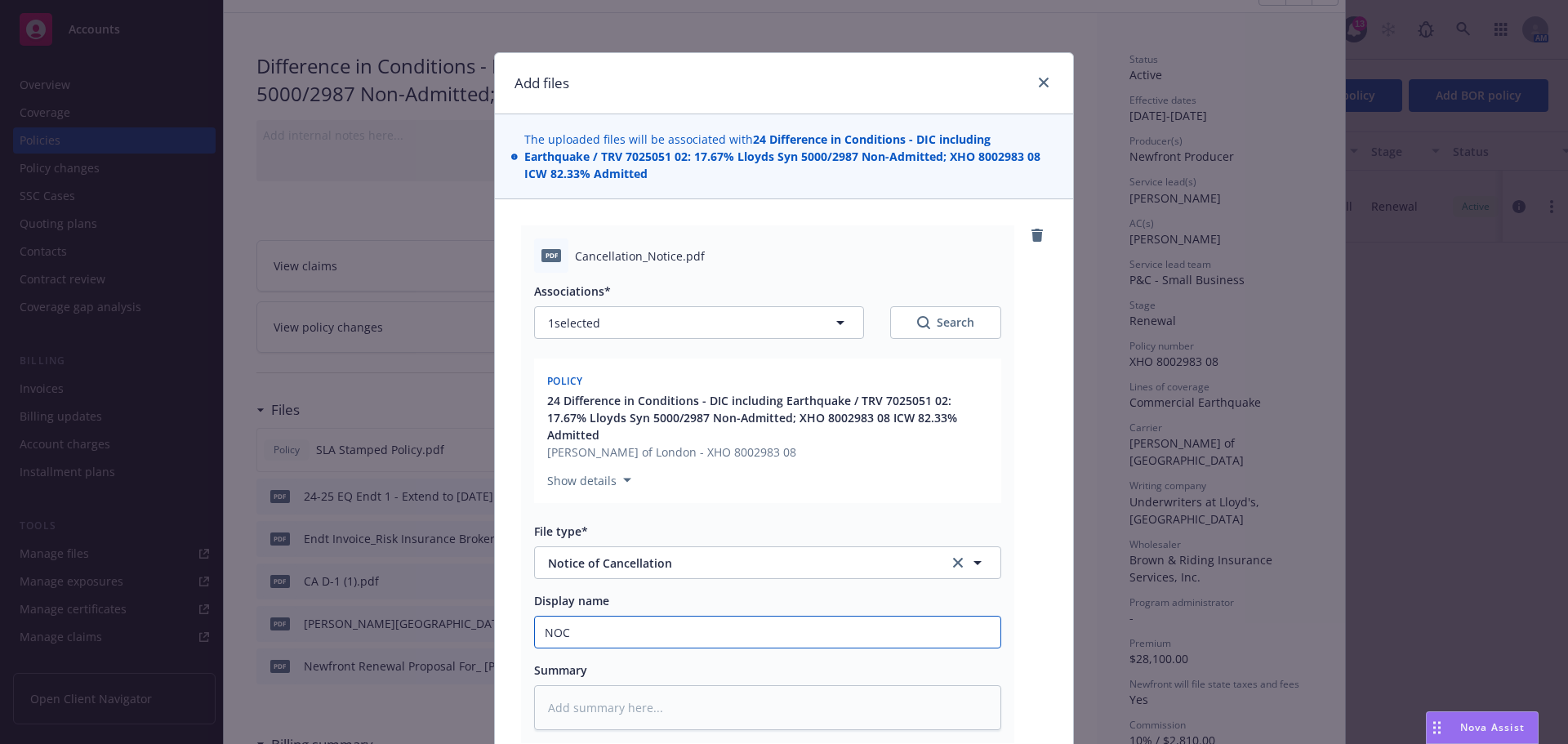
type textarea "x"
type input "NOC"
type textarea "x"
type input "NOC E"
type textarea "x"
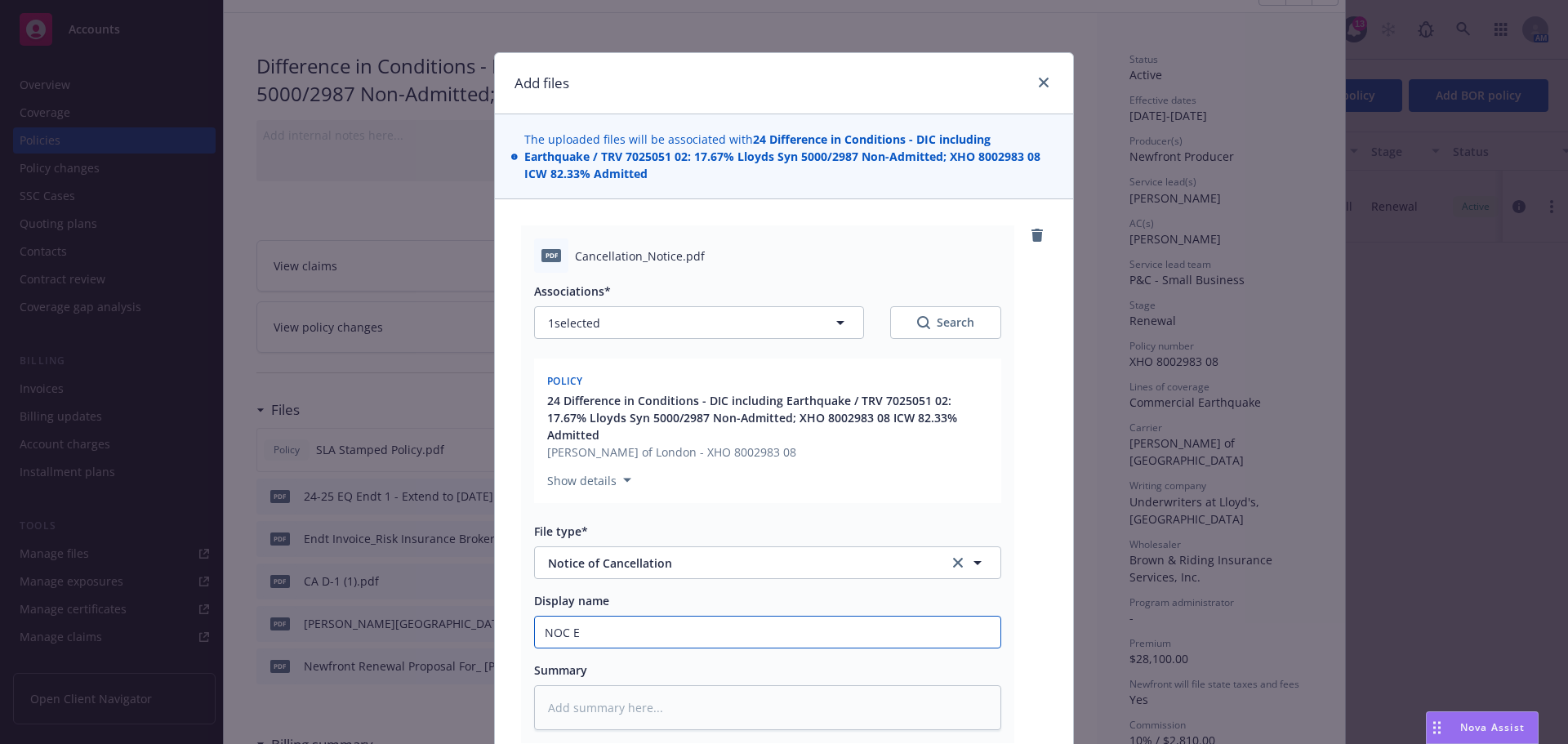
type input "NOC Ef"
type textarea "x"
type input "NOC Eff"
type textarea "x"
type input "NOC Effe"
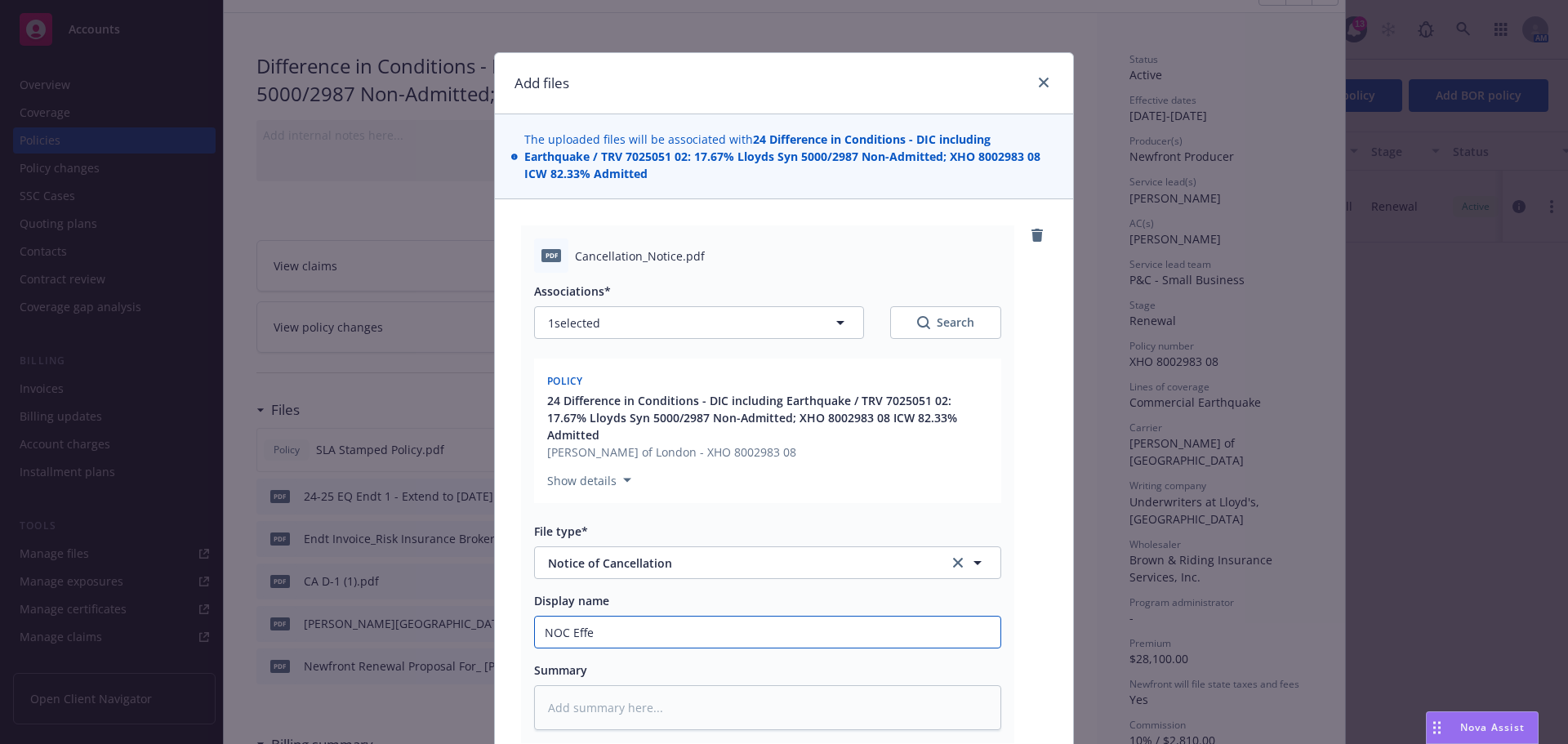
type textarea "x"
type input "NOC Effec"
type textarea "x"
type input "NOC Effect"
type textarea "x"
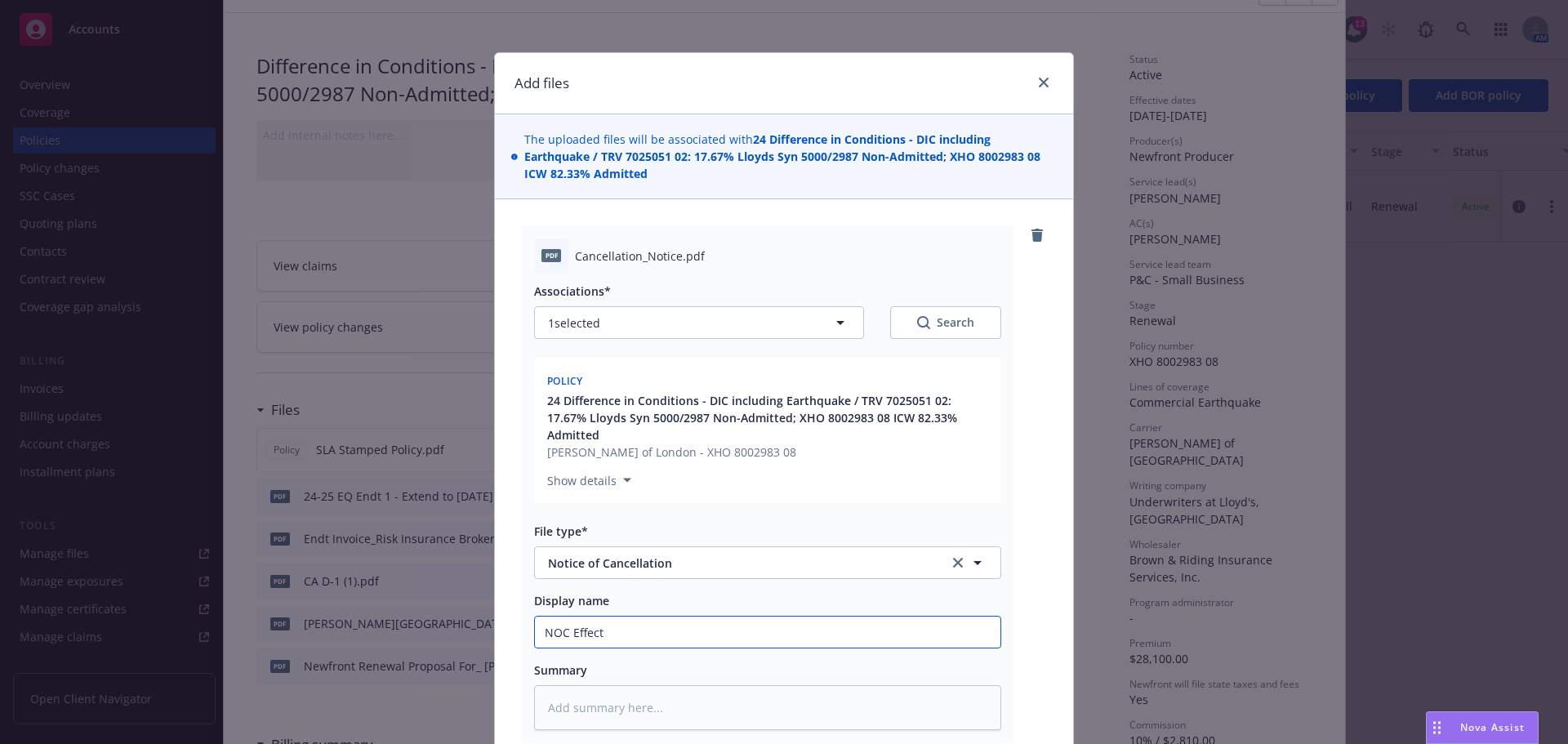
type input "NOC Effecti"
type textarea "x"
type input "NOC Effectiv"
type textarea "x"
type input "NOC Effective"
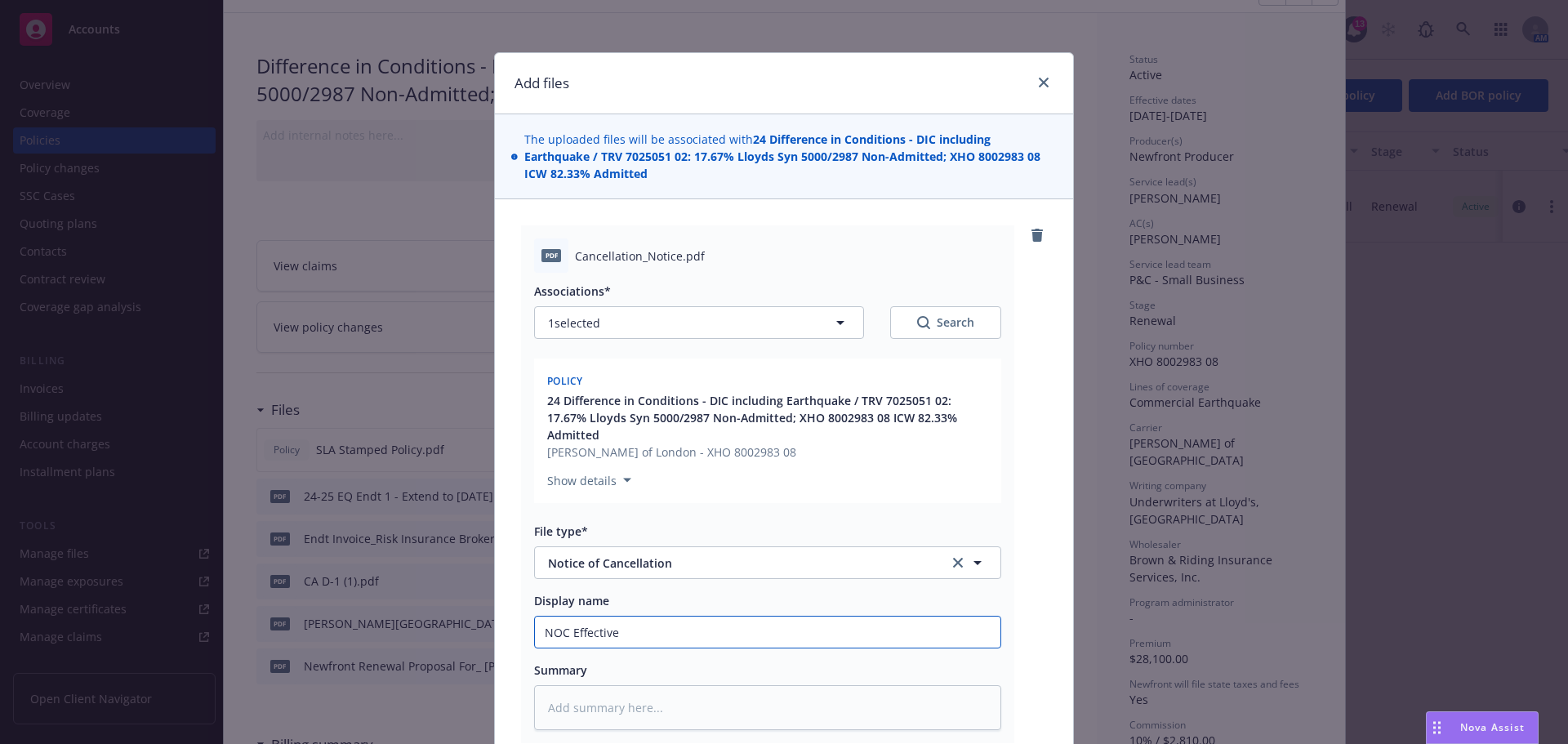
type textarea "x"
type input "NOC Effective"
type textarea "x"
type input "NOC Effective 9"
type textarea "x"
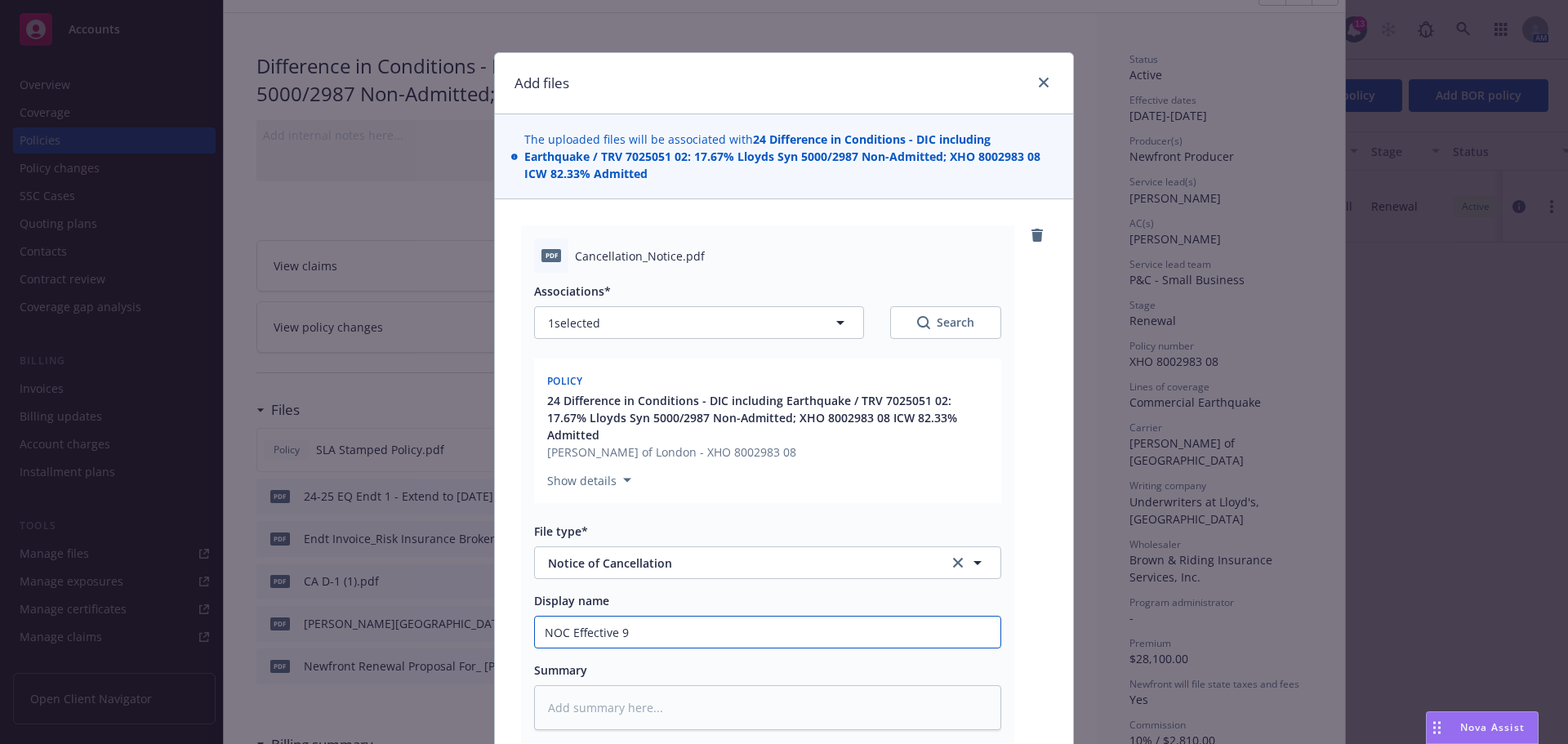
type input "NOC Effective 9/"
type textarea "x"
type input "NOC Effective 9/7"
type textarea "x"
type input "NOC Effective 9/7/"
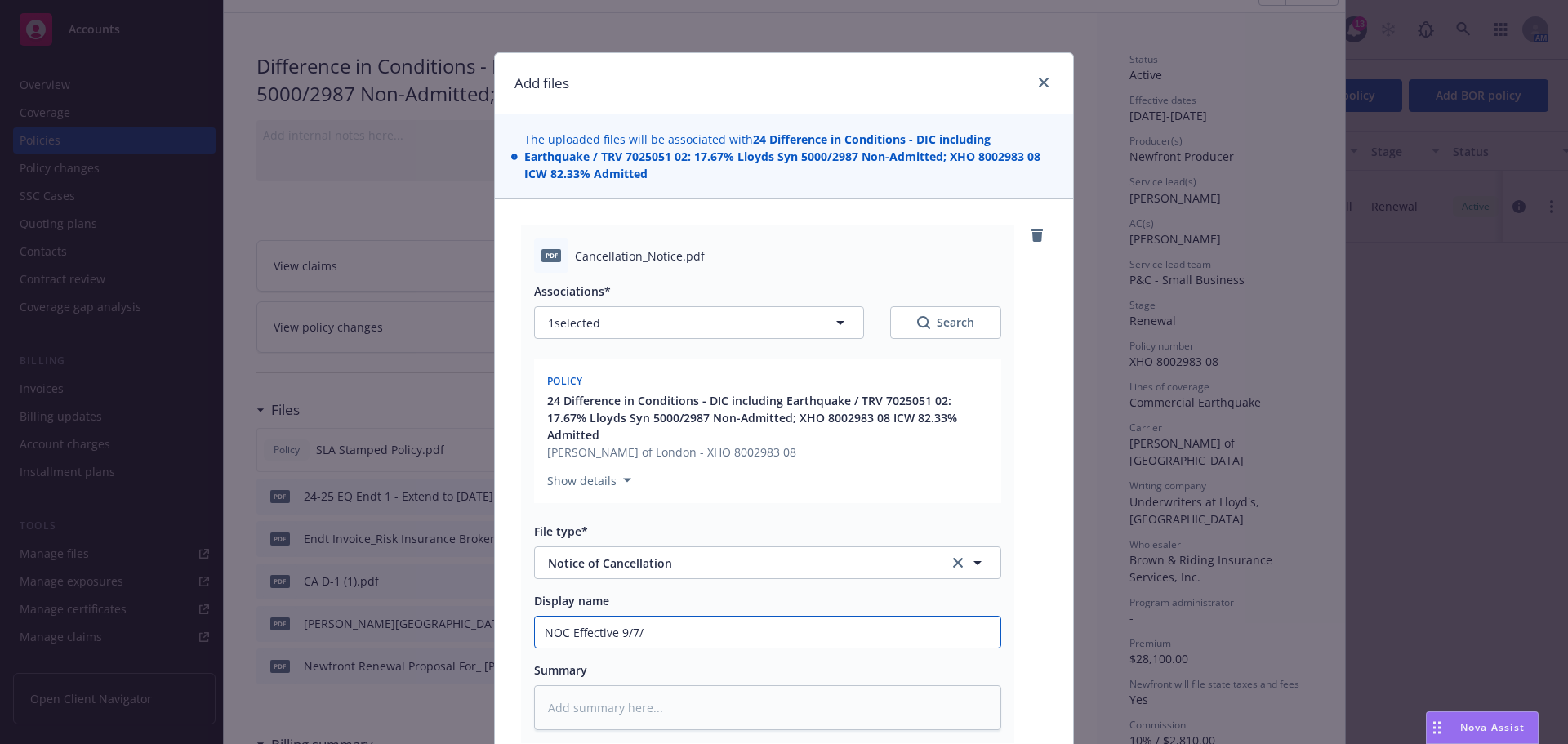
type textarea "x"
type input "NOC Effective 9/7/2"
type textarea "x"
type input "NOC Effective 9/7/25"
click at [715, 629] on input "NOC Effective 9/7/25" at bounding box center [768, 632] width 466 height 31
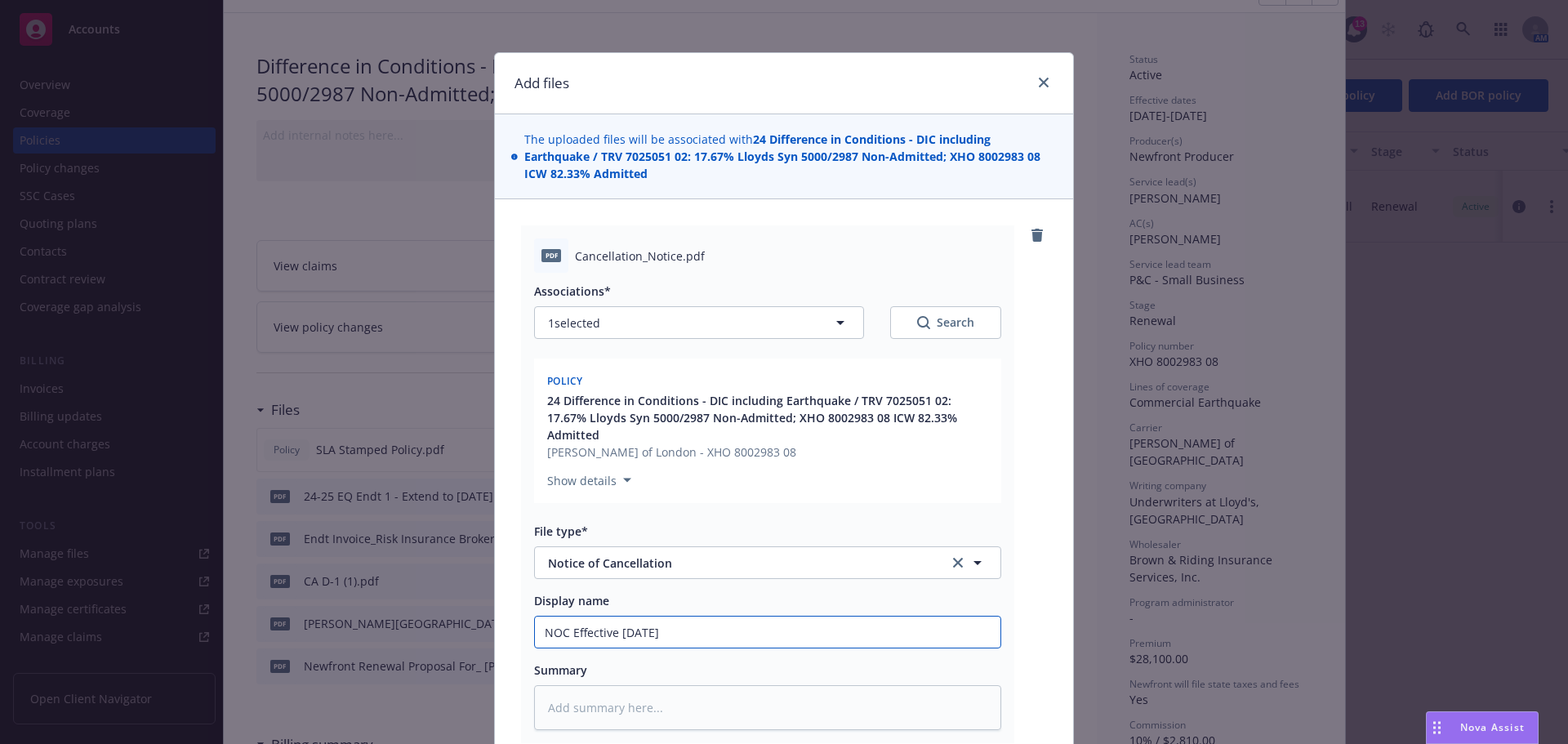
click at [743, 626] on input "NOC Effective 9/7/25" at bounding box center [768, 632] width 466 height 31
type textarea "x"
type input "NOC Effective 9/7/25"
type textarea "x"
type input "NOC Effective 9/7/25 P"
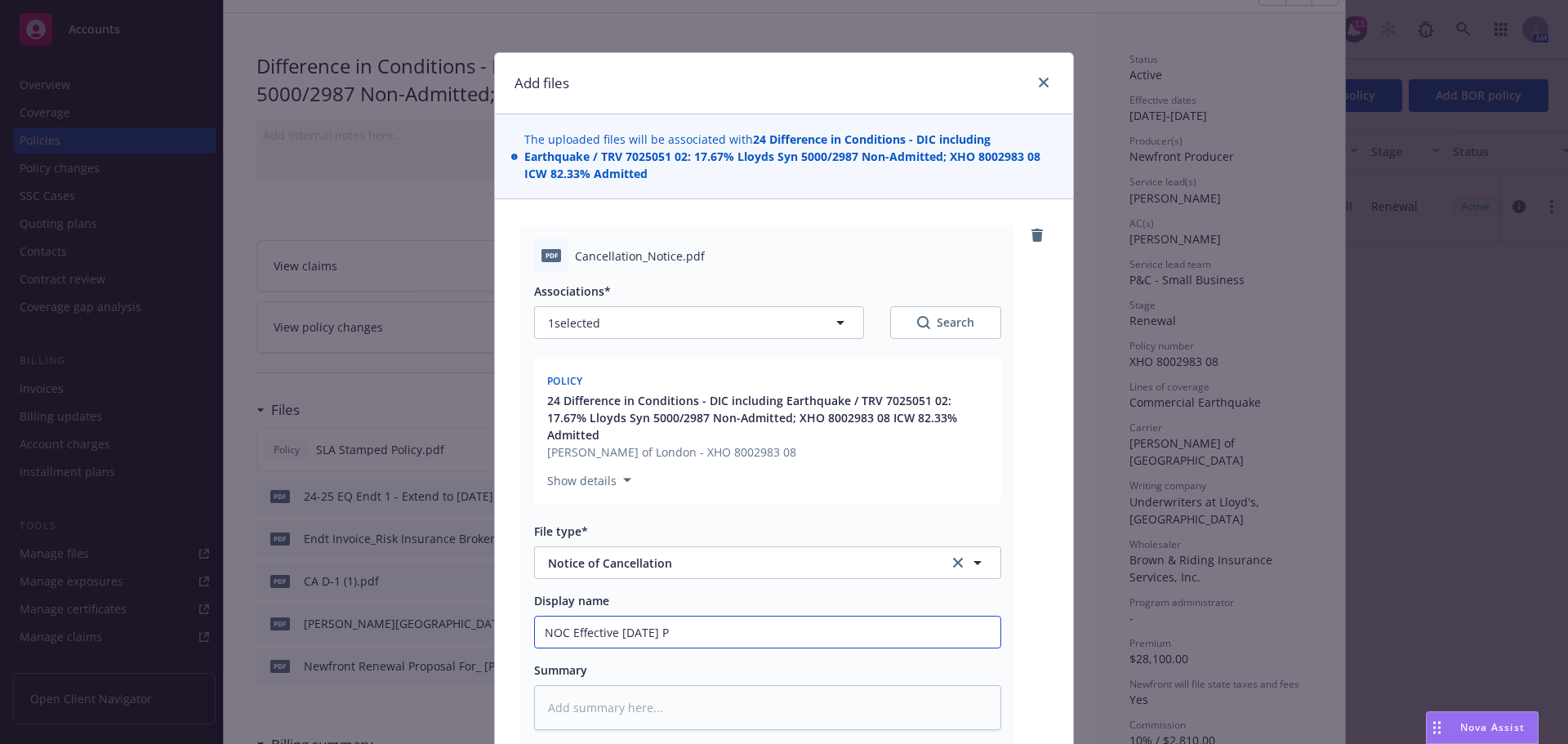
type textarea "x"
type input "NOC Effective 9/7/25 Po"
type textarea "x"
type input "NOC Effective 9/7/25 Pol"
type textarea "x"
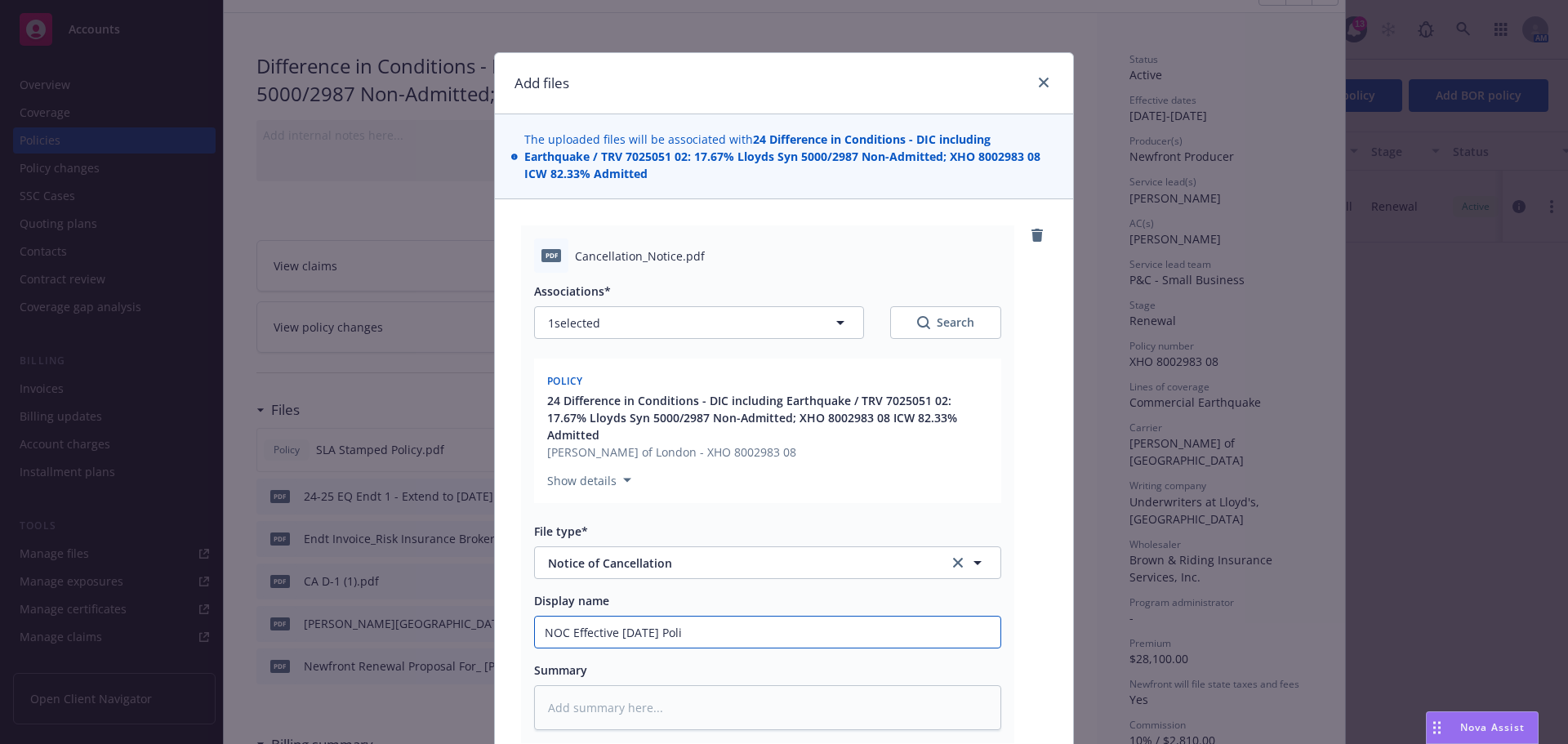
type input "NOC Effective 9/7/25 Polii"
type textarea "x"
type input "NOC Effective 9/7/25 Poliic"
type textarea "x"
type input "NOC Effective 9/7/25 Poliicy"
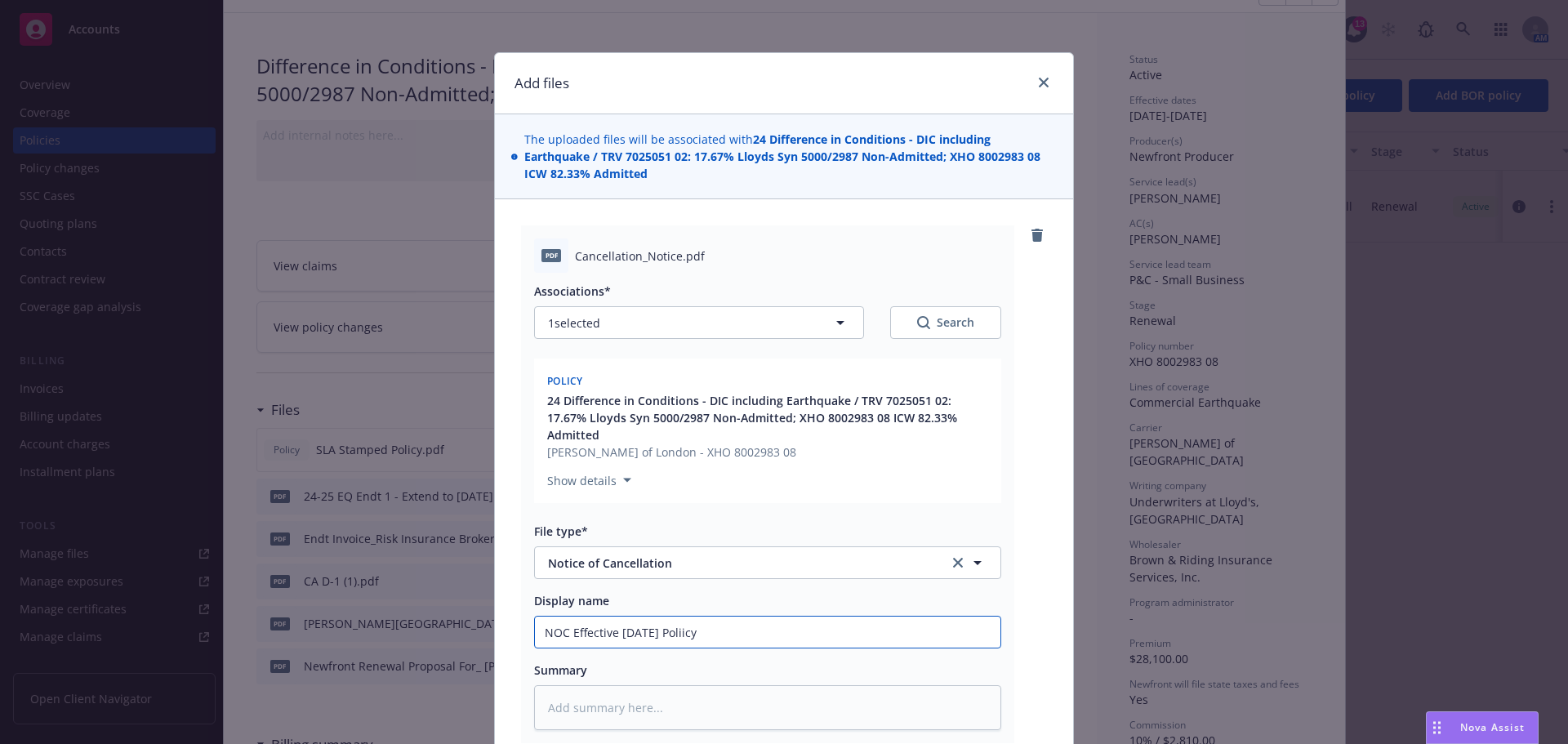
type textarea "x"
type input "NOC Effective 9/7/25 Poliicy"
type textarea "x"
type input "NOC Effective 9/7/25 Poliicy N"
type textarea "x"
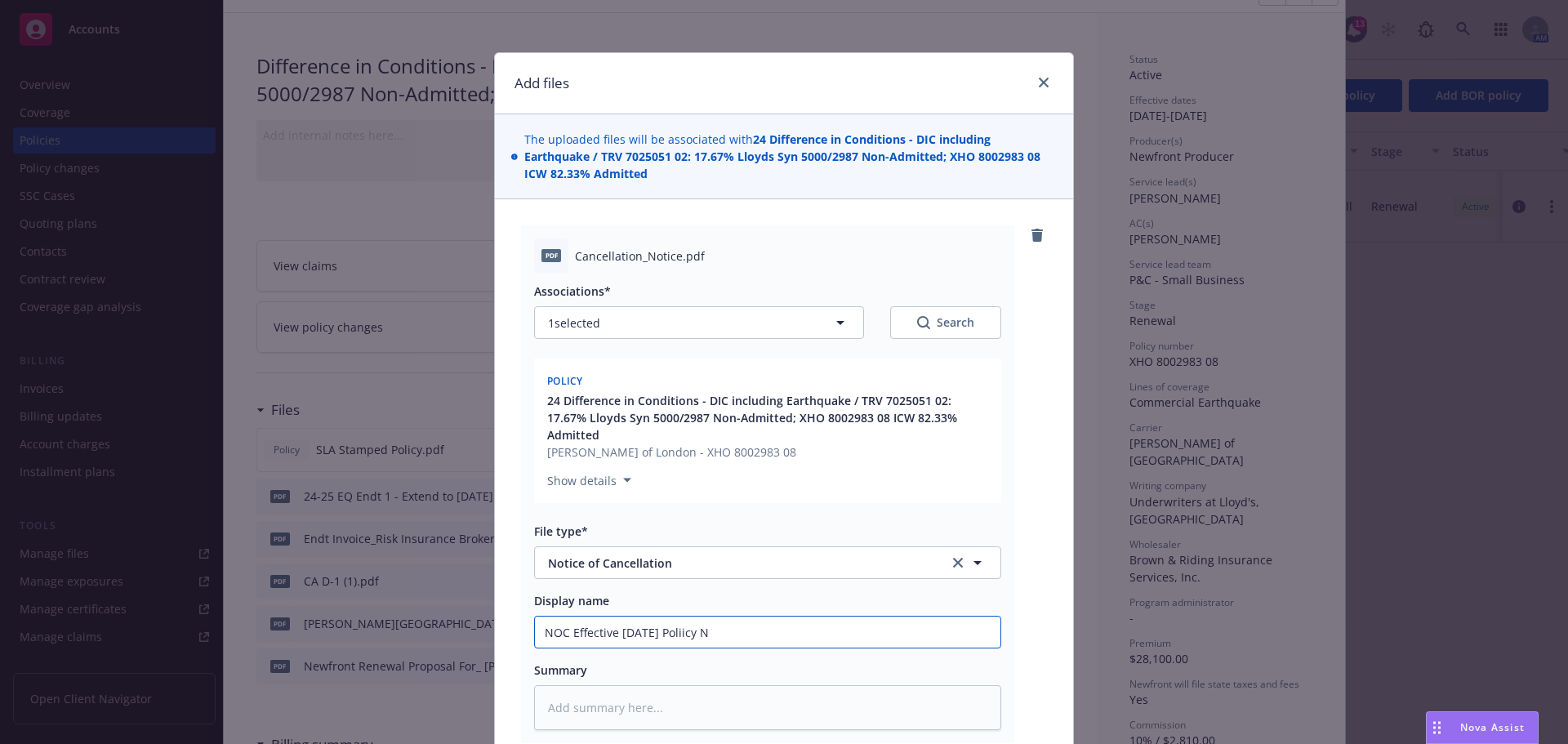
type input "NOC Effective 9/7/25 Poliicy No"
type textarea "x"
type input "NOC Effective 9/7/25 Poliicy N"
type textarea "x"
type input "NOC Effective 9/7/25 Poliicy"
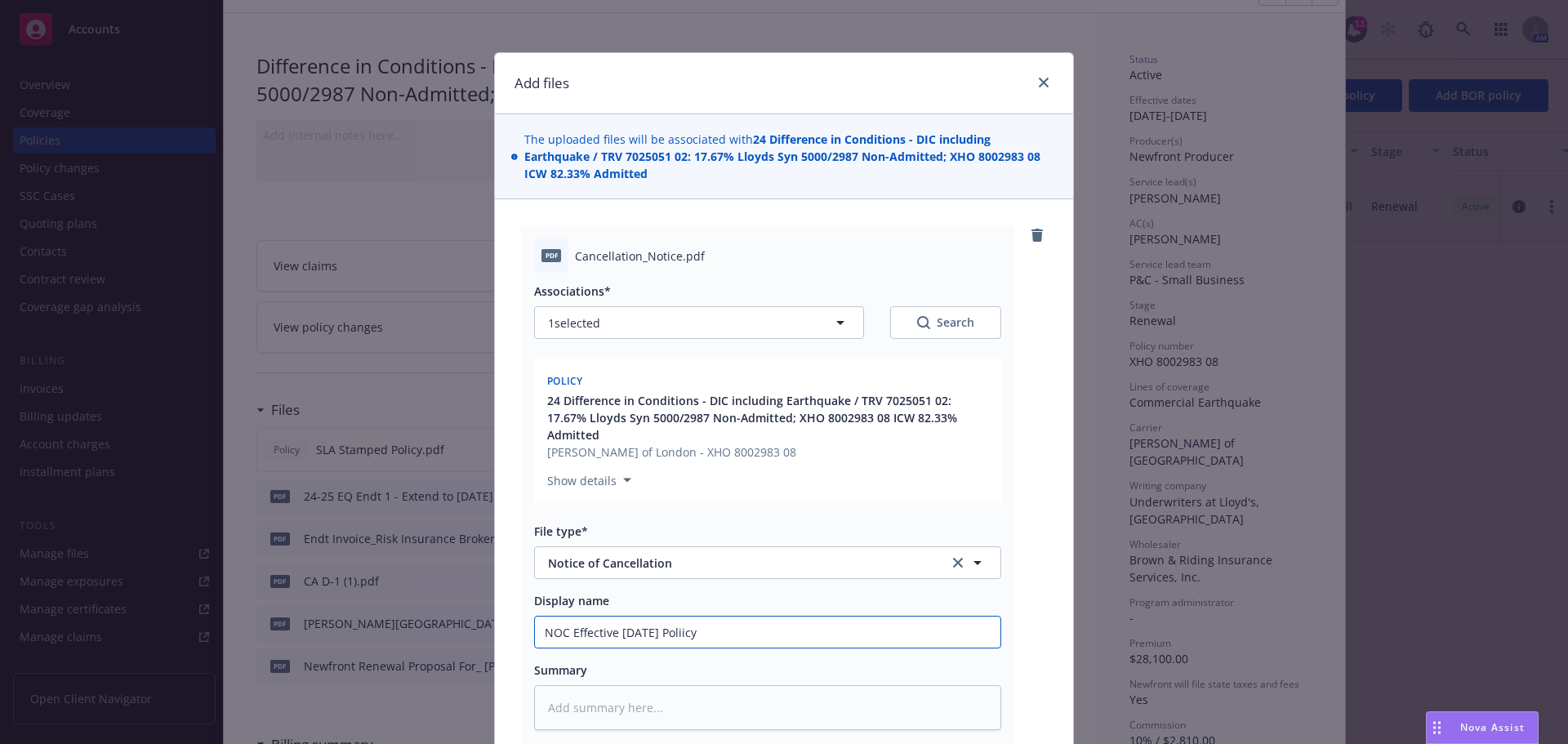
type textarea "x"
type input "NOC Effective 9/7/25 Poliicy"
type textarea "x"
type input "NOC Effective 9/7/25 Poliic"
type textarea "x"
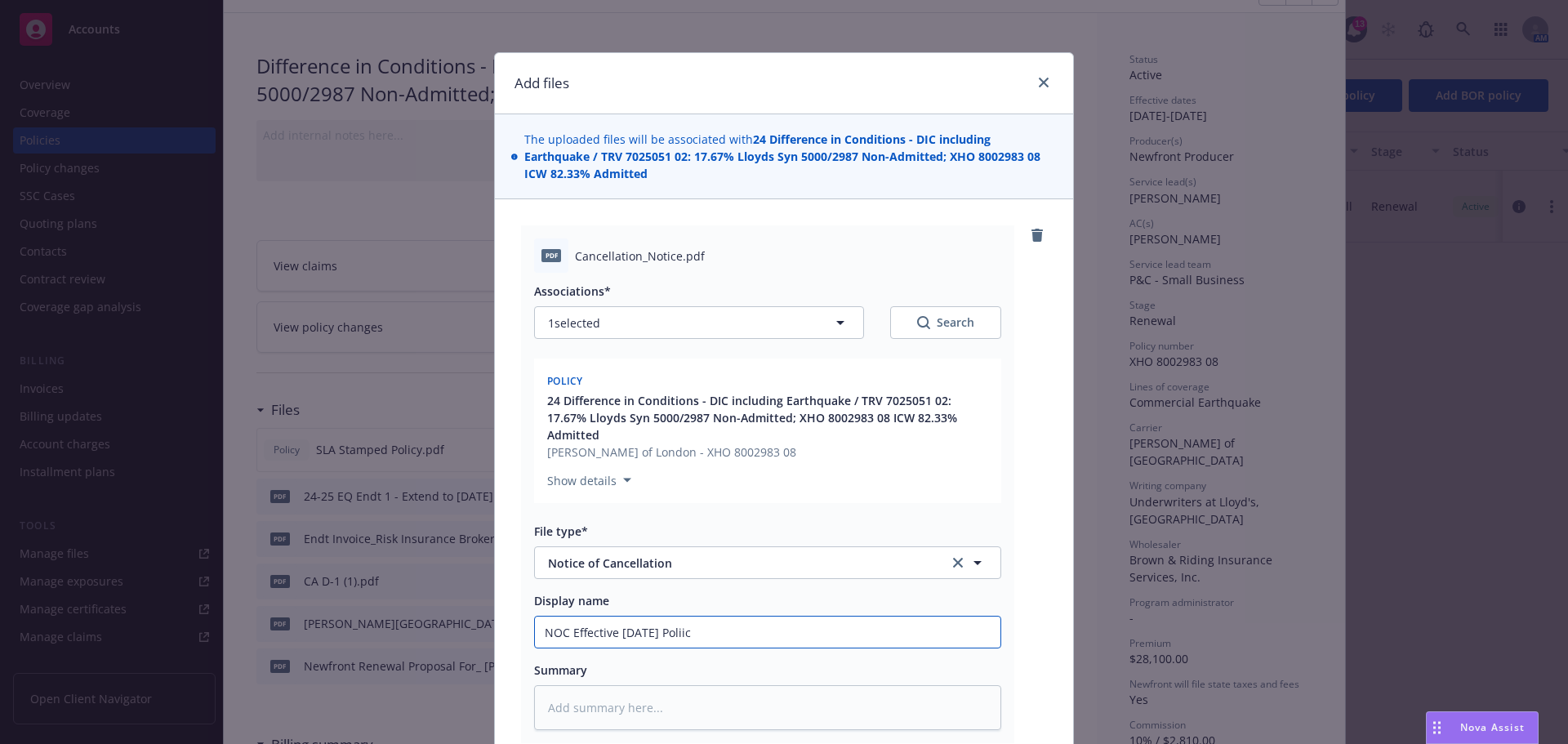
type input "NOC Effective 9/7/25 Polii"
type textarea "x"
type input "NOC Effective 9/7/25 Poli"
type textarea "x"
type input "NOC Effective 9/7/25 Polic"
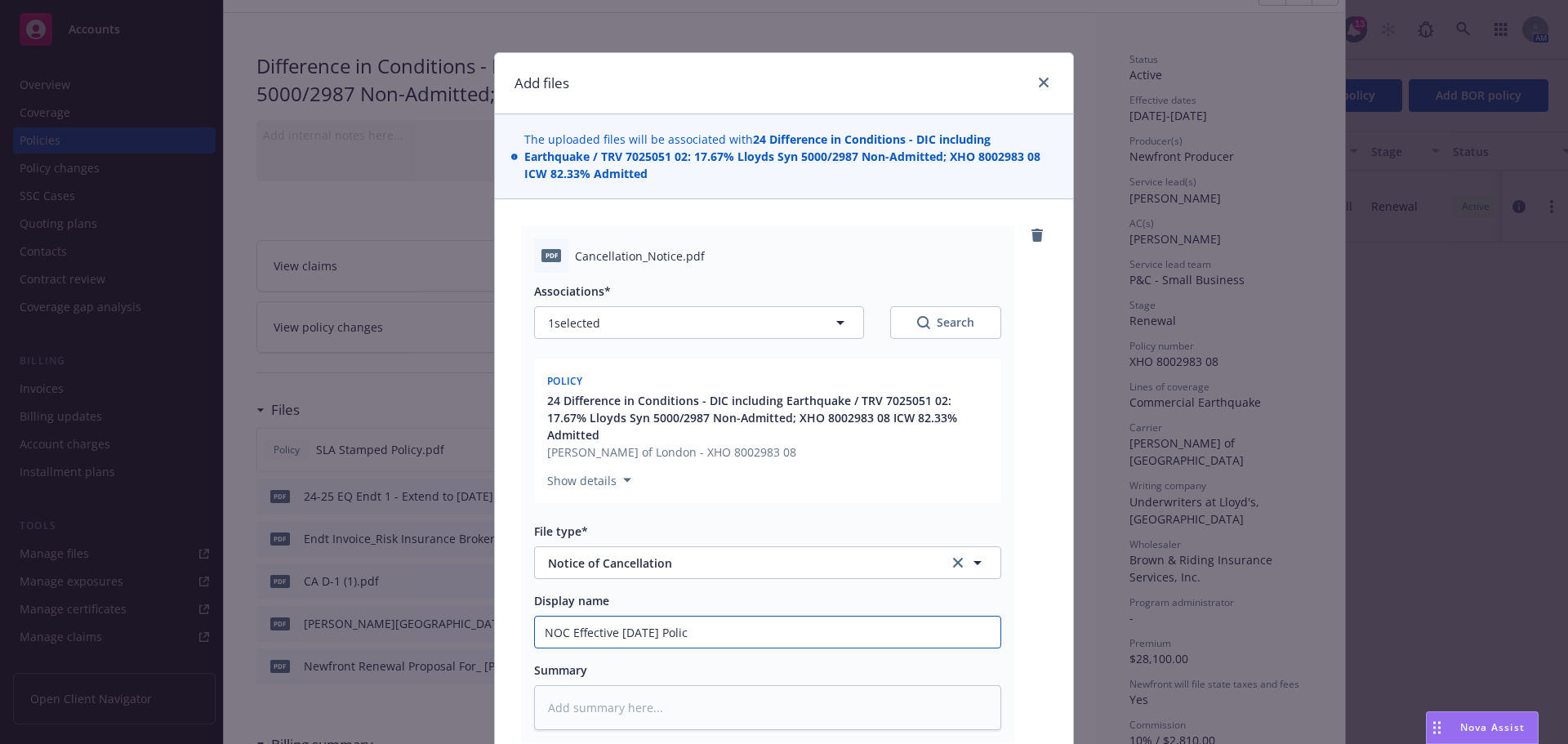
type textarea "x"
type input "NOC Effective 9/7/25 Policy"
type textarea "x"
type input "NOC Effective 9/7/25 Policy N"
type textarea "x"
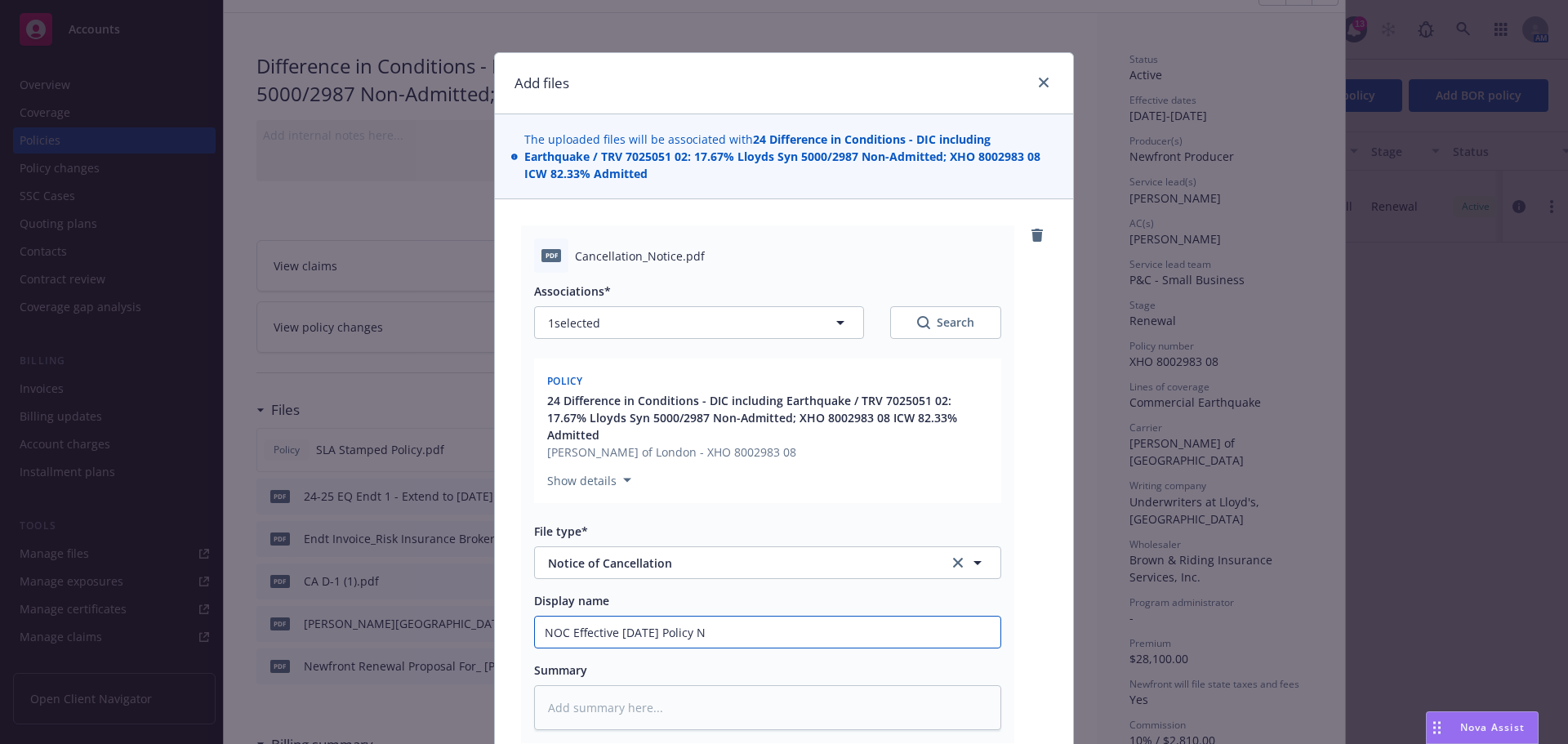
type input "NOC Effective 9/7/25 Policy No"
type textarea "x"
type input "NOC Effective 9/7/25 Policy No."
type textarea "x"
type input "NOC Effective 9/7/25 Policy No."
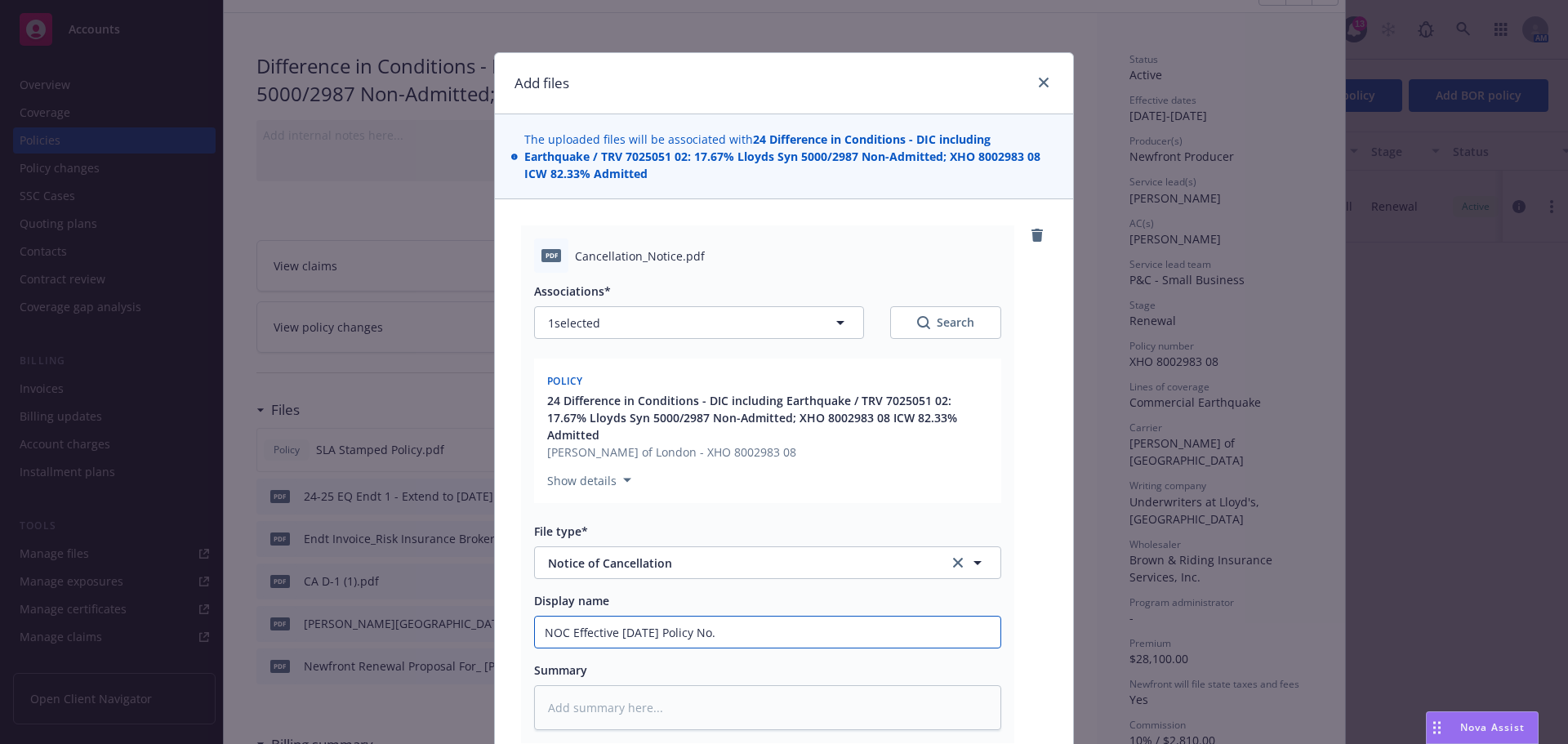
paste input "XHO 8002983 08"
type textarea "x"
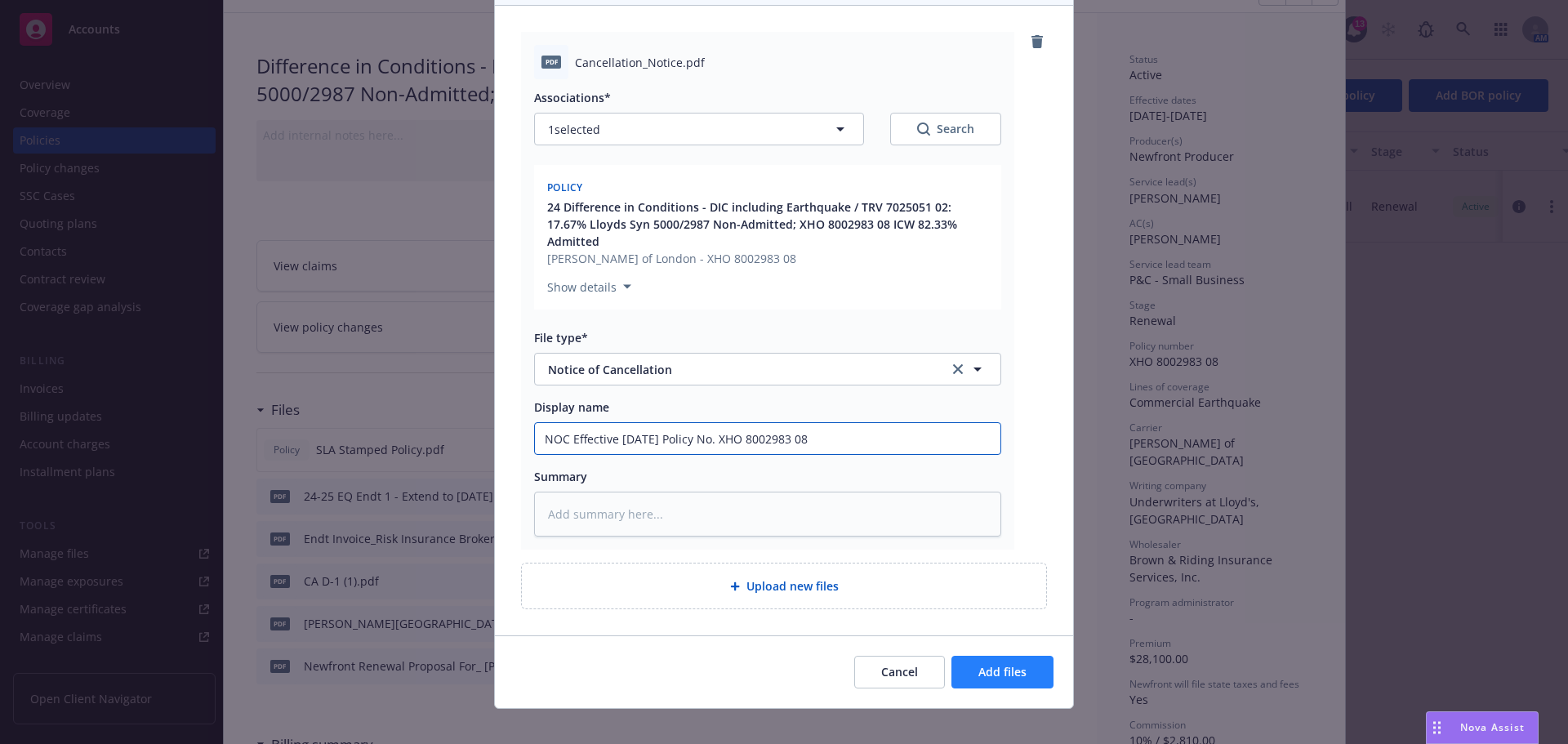
type input "NOC Effective 9/7/25 Policy No. XHO 8002983 08"
click at [1006, 663] on span "Add files" at bounding box center [1003, 671] width 48 height 16
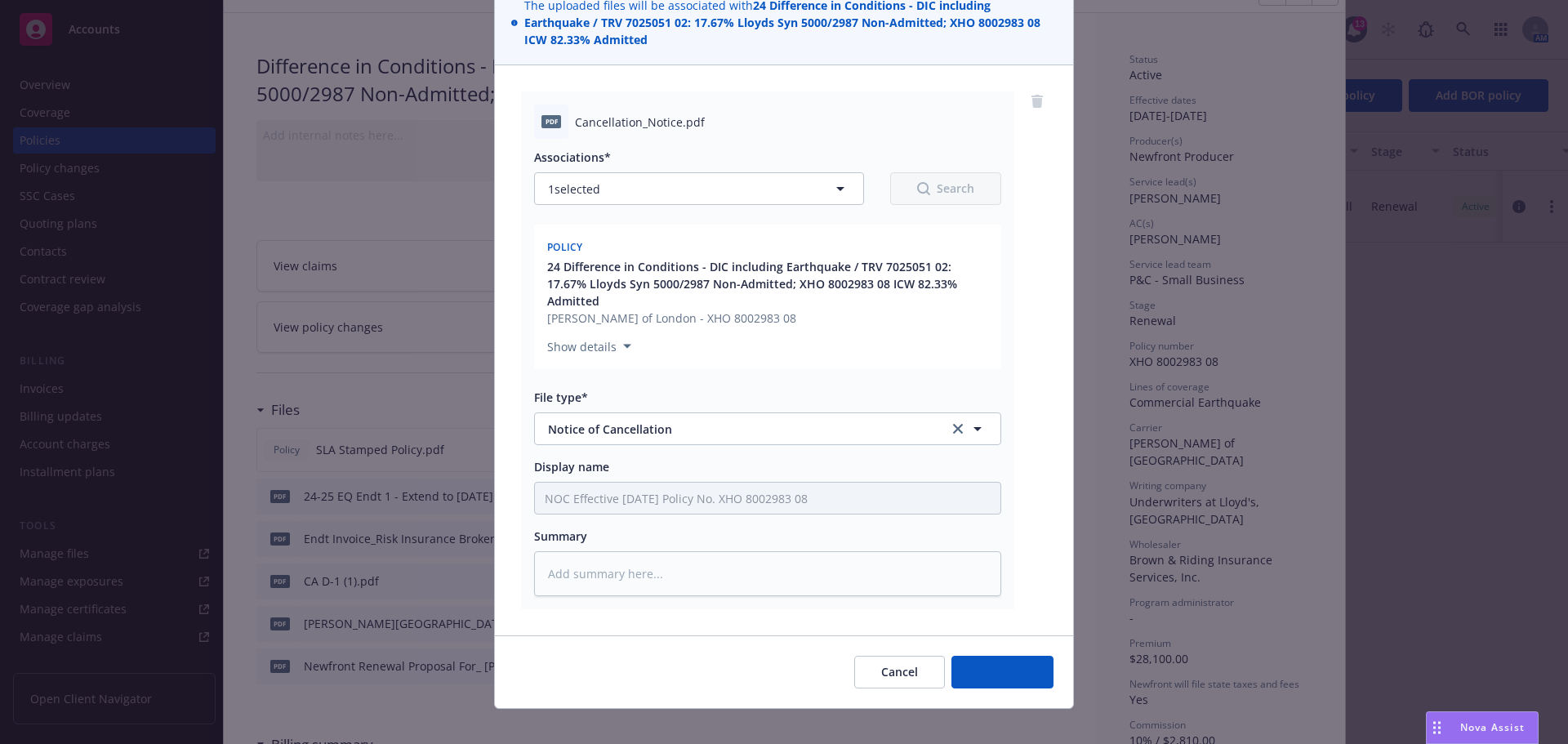
type textarea "x"
